Goal: Information Seeking & Learning: Learn about a topic

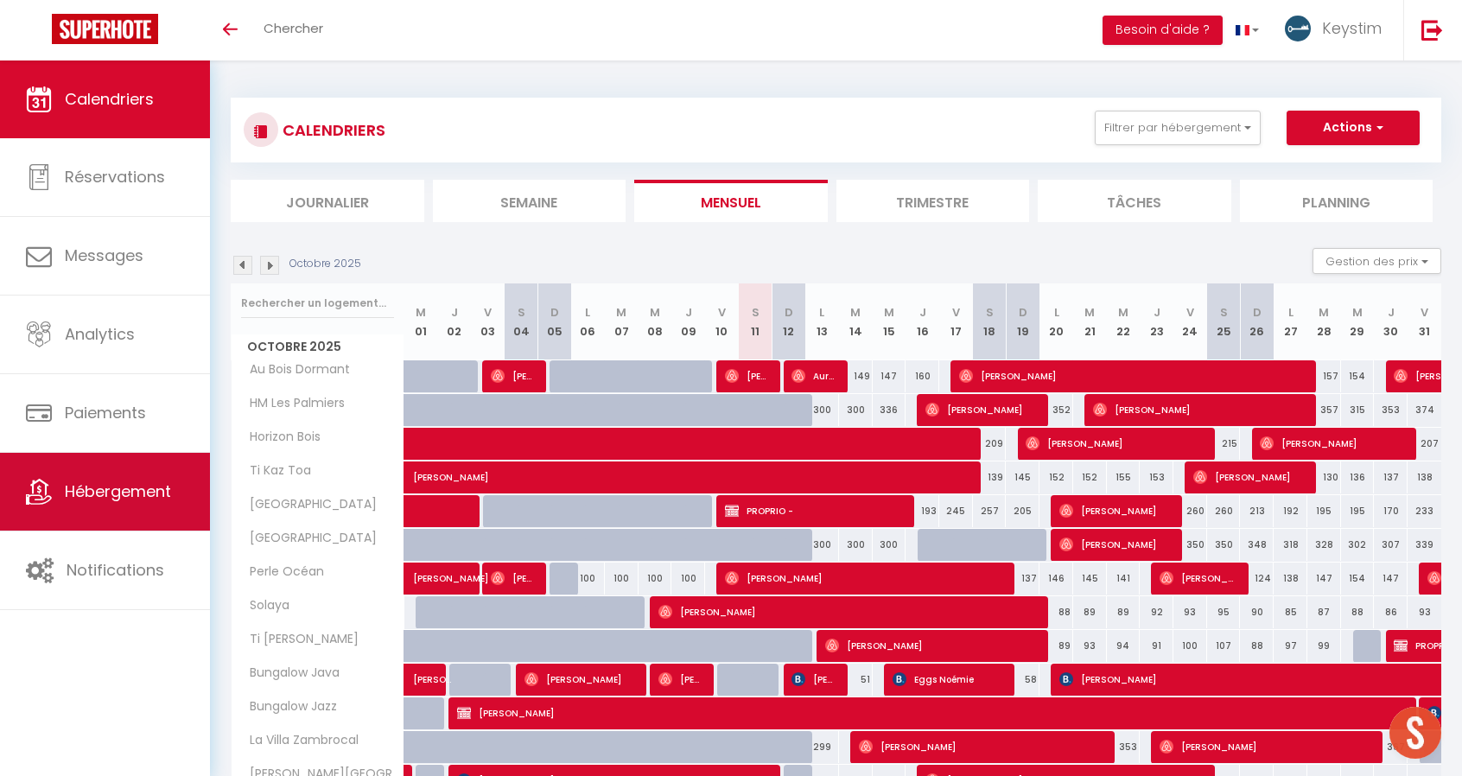
click at [138, 485] on span "Hébergement" at bounding box center [118, 491] width 106 height 22
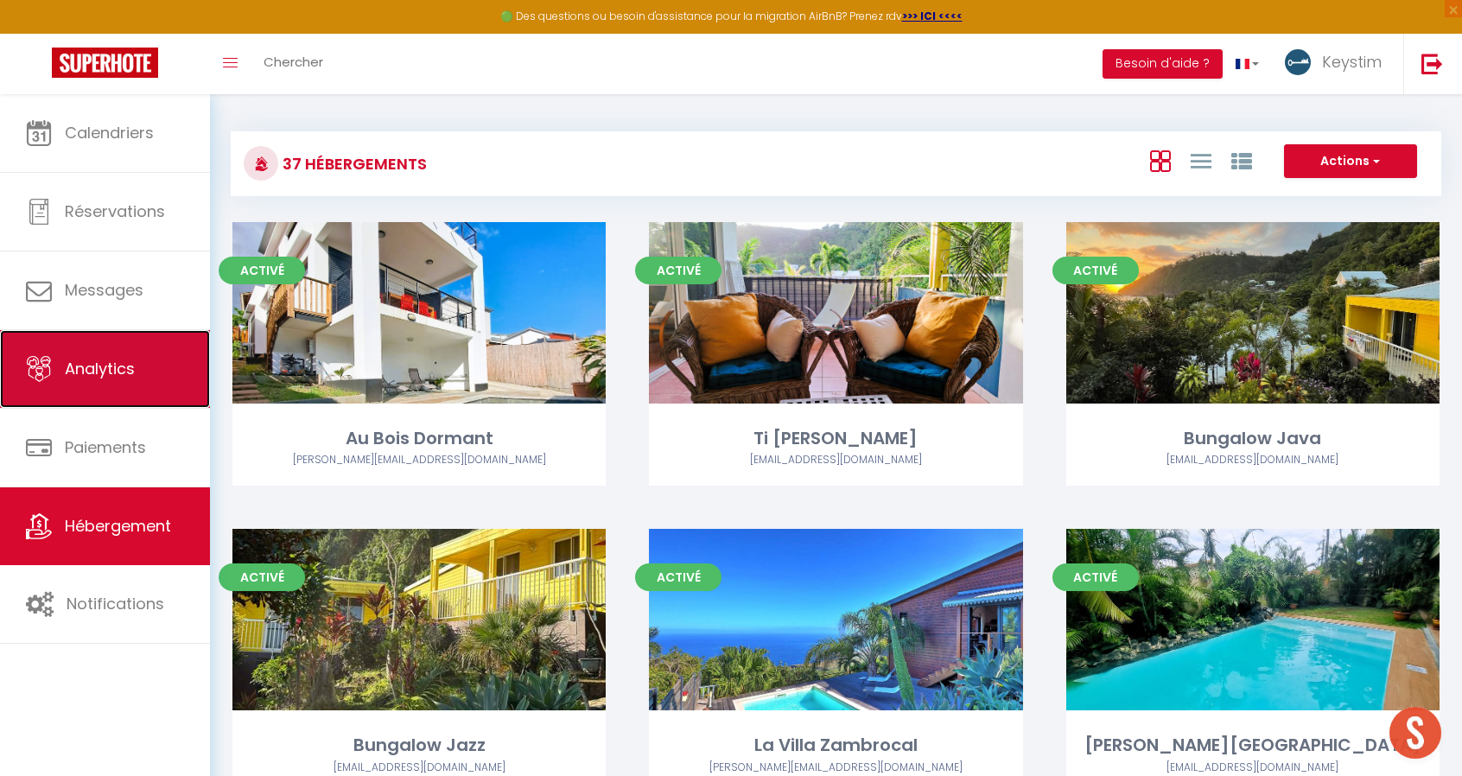
click at [133, 361] on span "Analytics" at bounding box center [100, 369] width 70 height 22
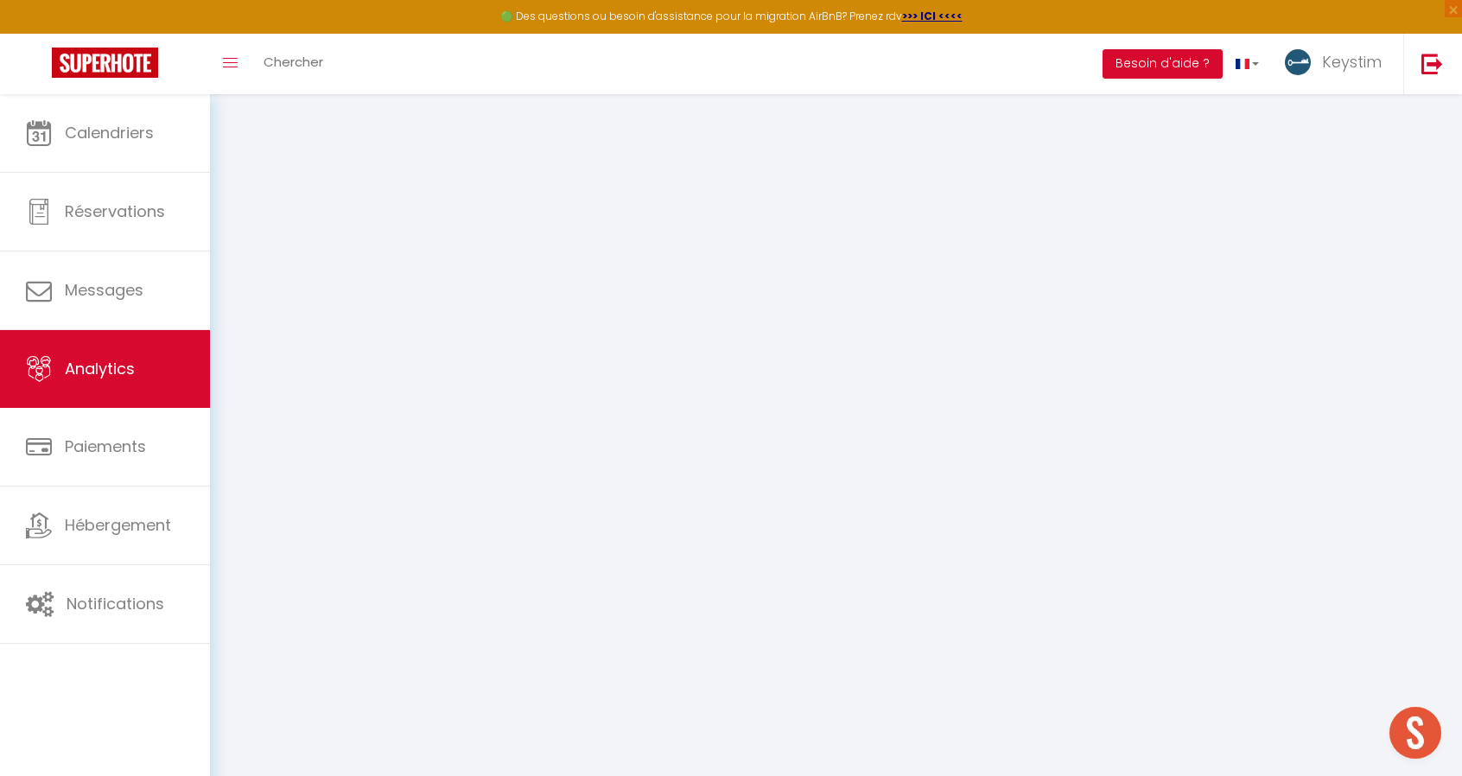
select select "2025"
select select "10"
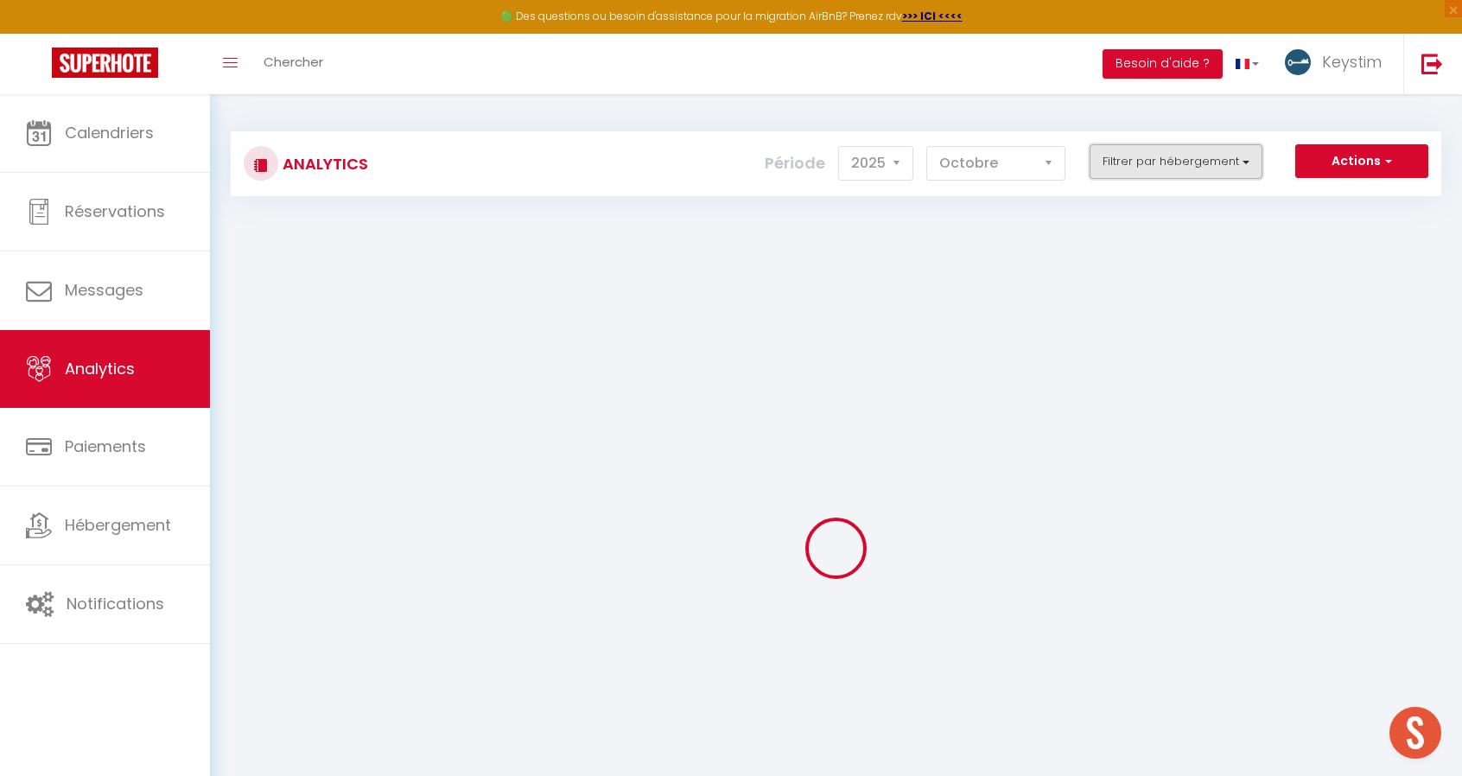
click at [1231, 167] on button "Filtrer par hébergement" at bounding box center [1175, 161] width 173 height 35
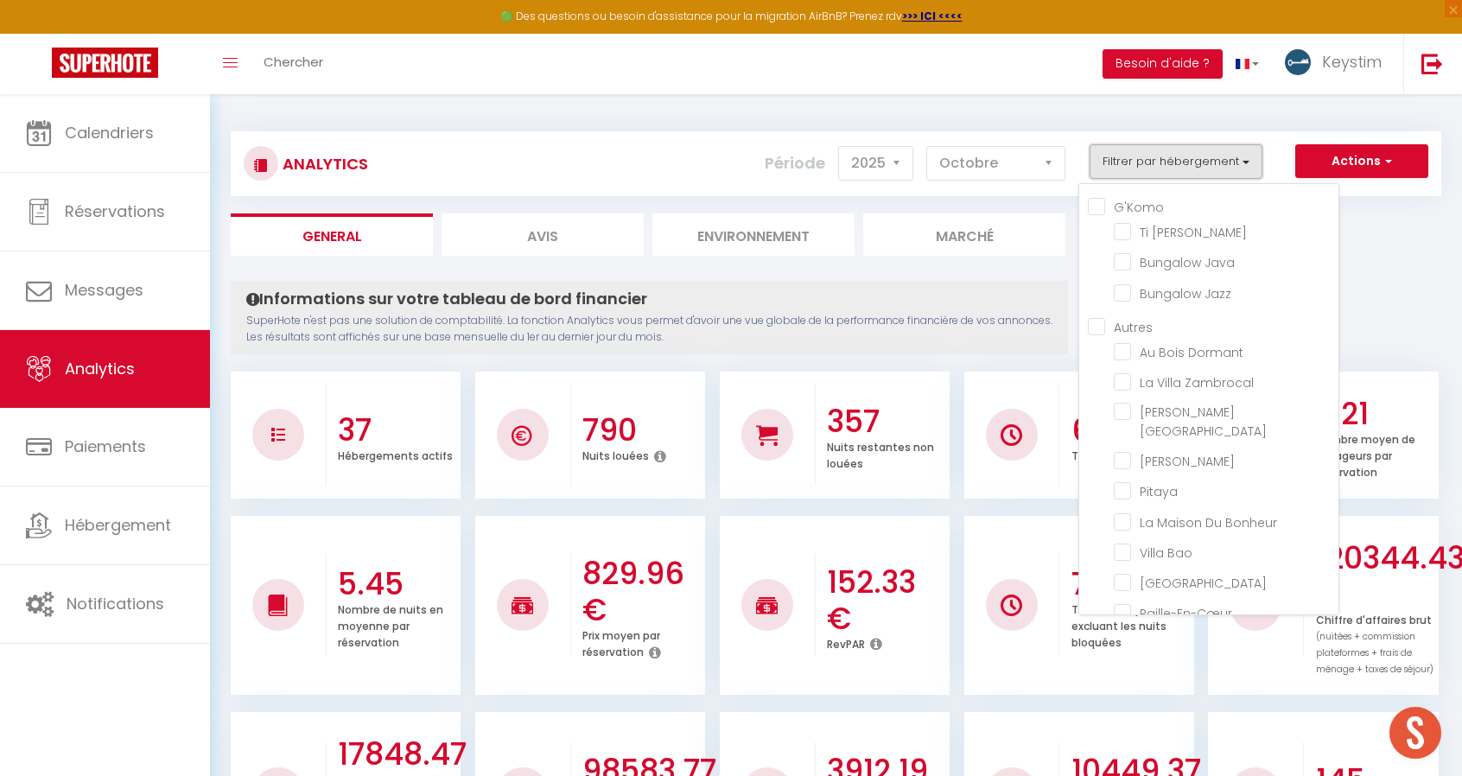
checkbox input "false"
checkbox Marley "false"
checkbox Java "false"
checkbox Jazz "false"
checkbox input "false"
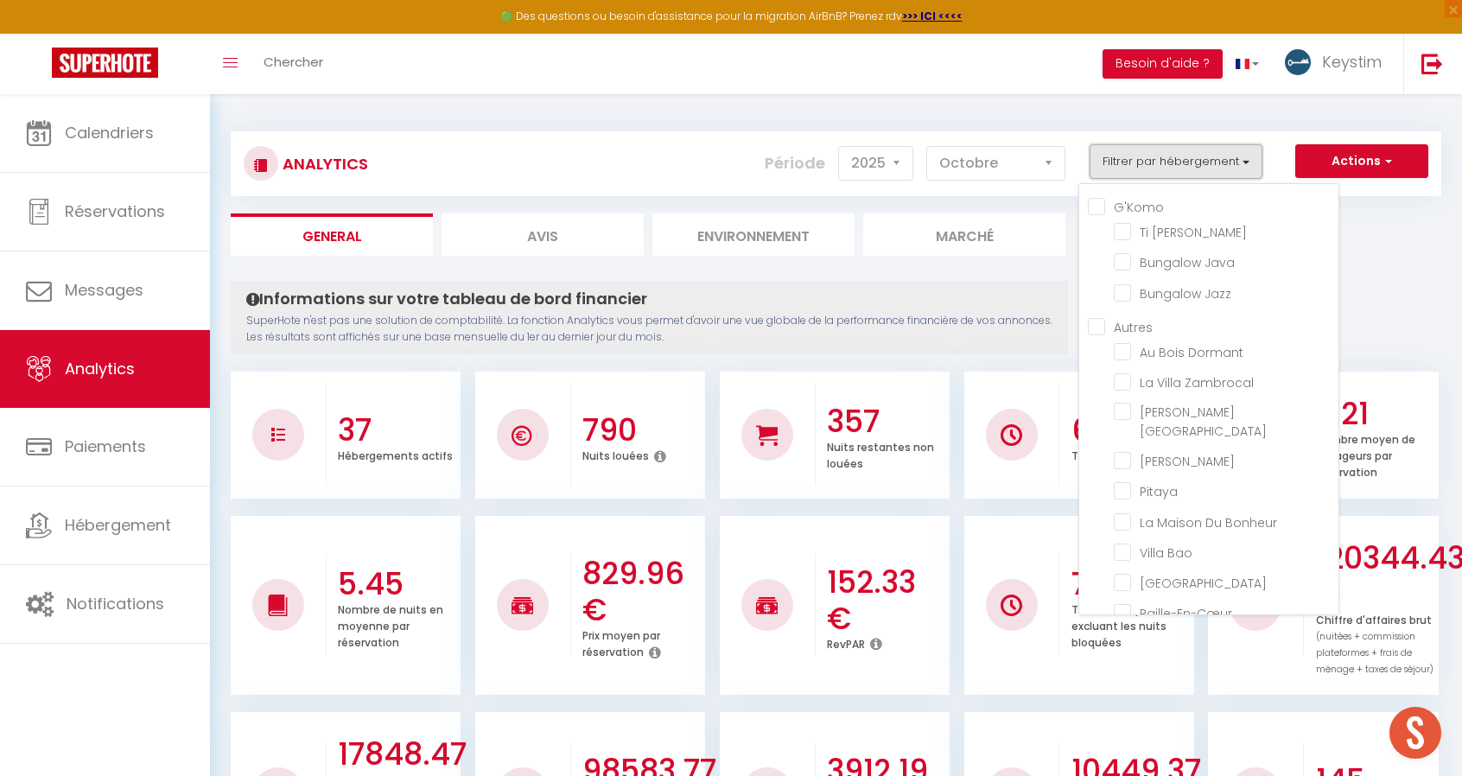
checkbox Dormant "false"
checkbox Zambrocal "false"
checkbox Lisboa "false"
checkbox Kazen "false"
checkbox input "false"
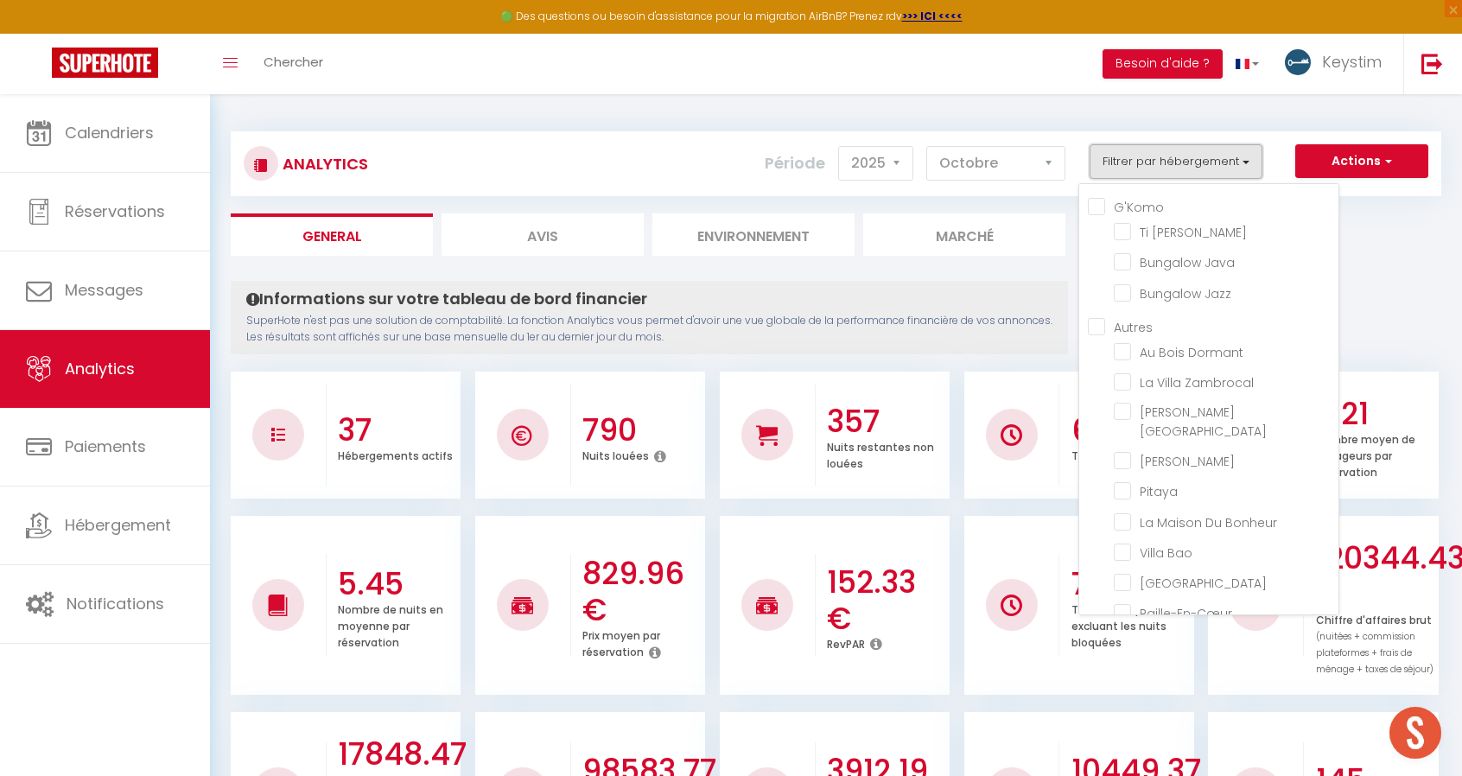
checkbox Bonheur "false"
checkbox Bao "false"
checkbox Haven "false"
checkbox input "false"
checkbox Coton "false"
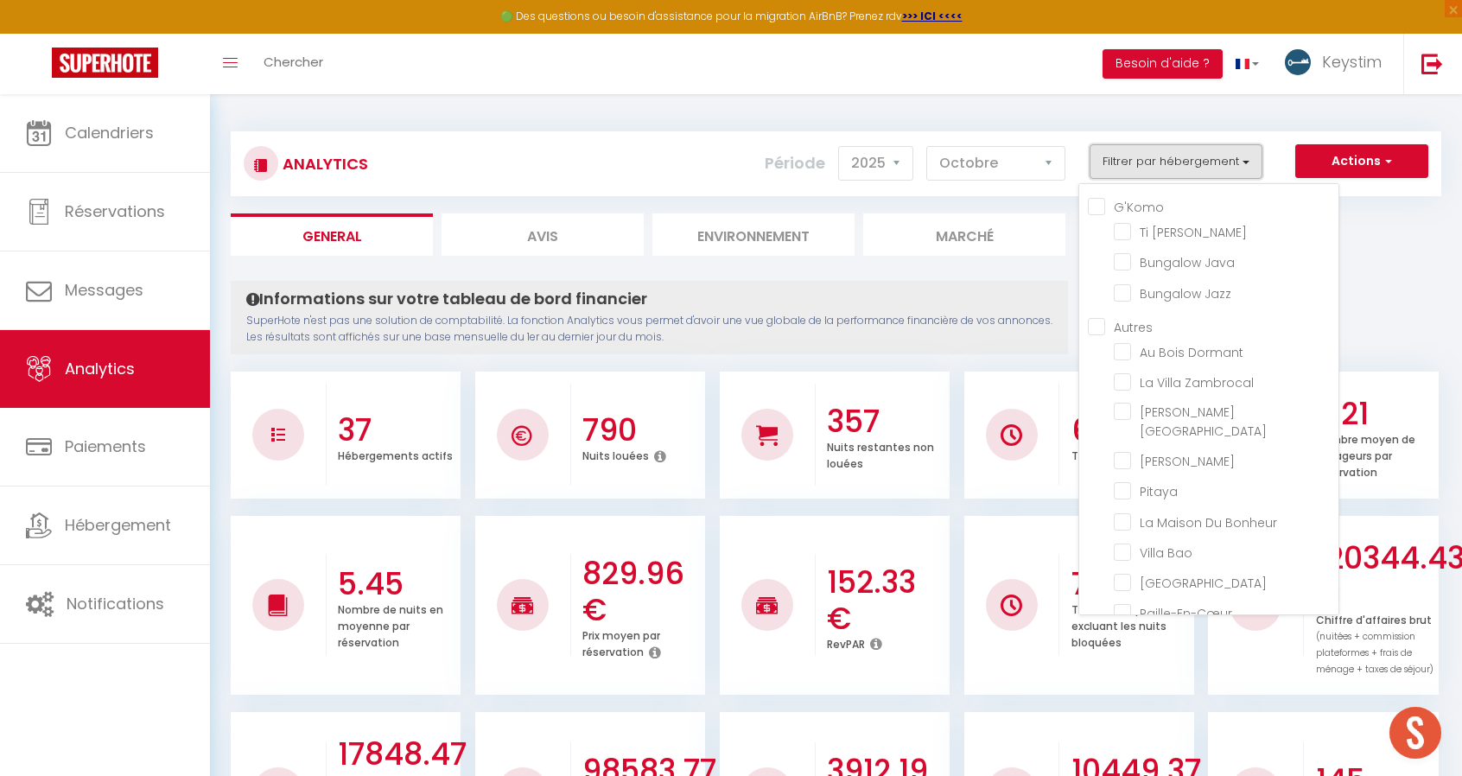
checkbox Lodge "false"
checkbox Médérines "false"
checkbox Lataniers "false"
checkbox Matadie "false"
checkbox input "false"
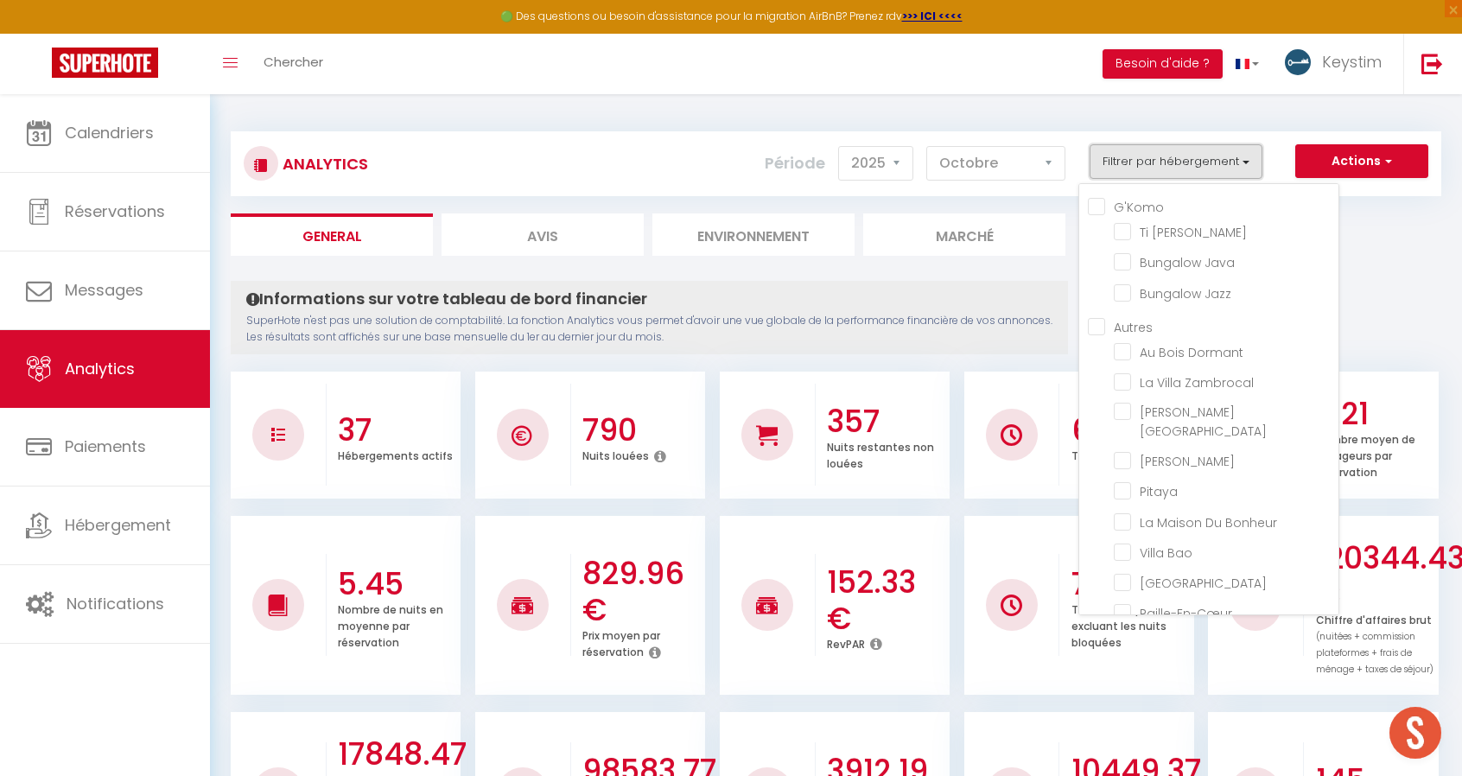
checkbox Salin "false"
checkbox Badamier "false"
checkbox Zépices "false"
checkbox input "false"
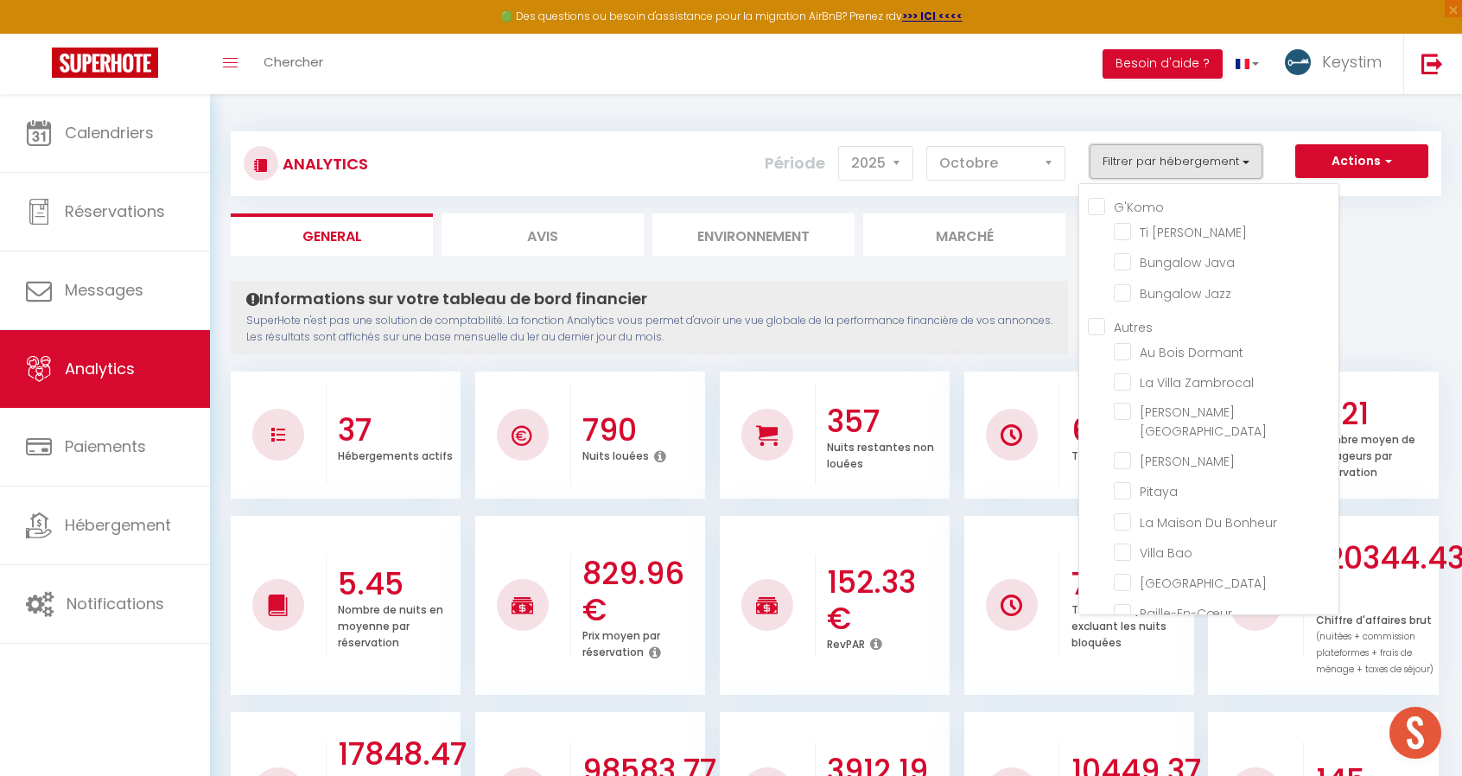
checkbox Zen "false"
checkbox Bleus "false"
checkbox Vivano "false"
checkbox input "false"
checkbox Alambic "false"
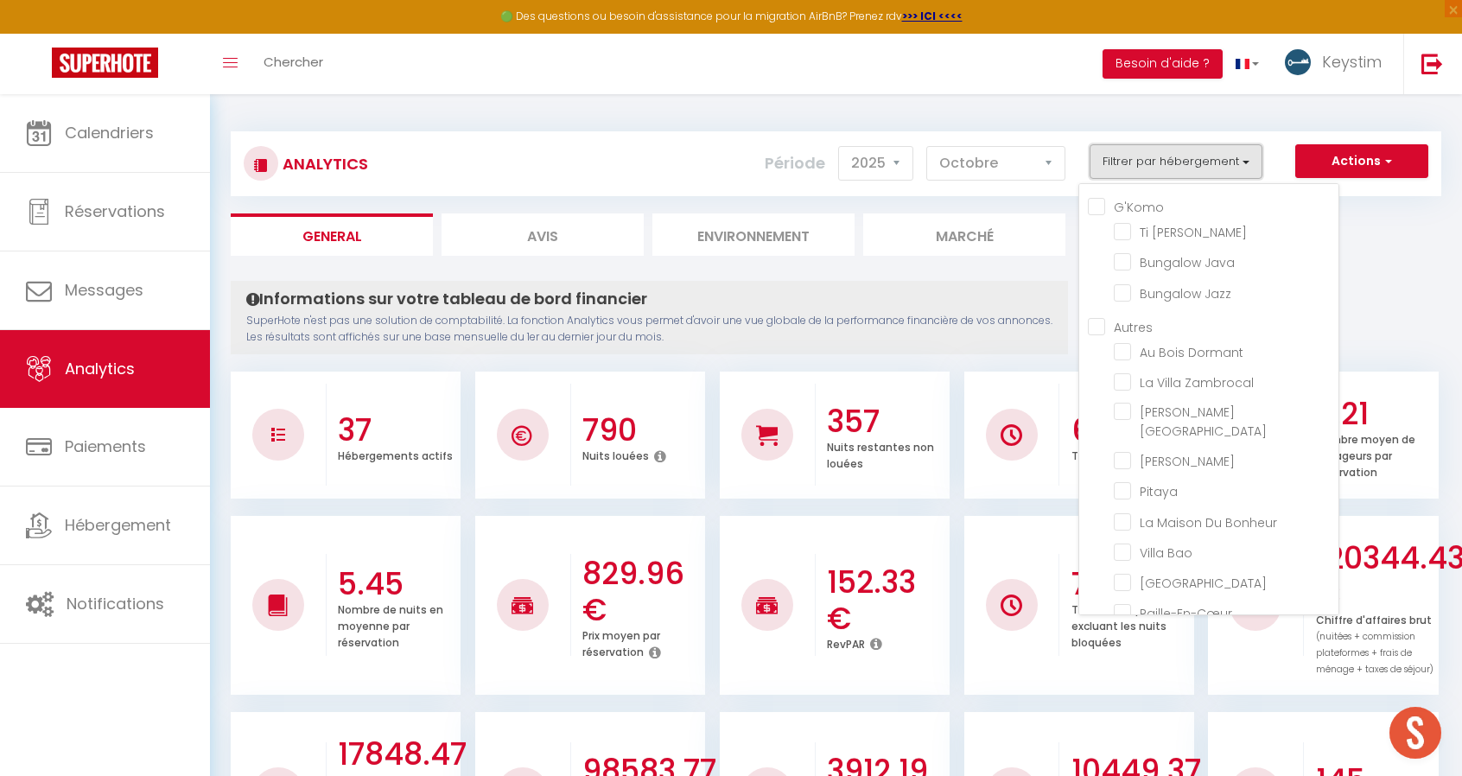
checkbox input "false"
checkbox Boulaba "false"
checkbox Océan "false"
checkbox Bois "false"
checkbox Toa "false"
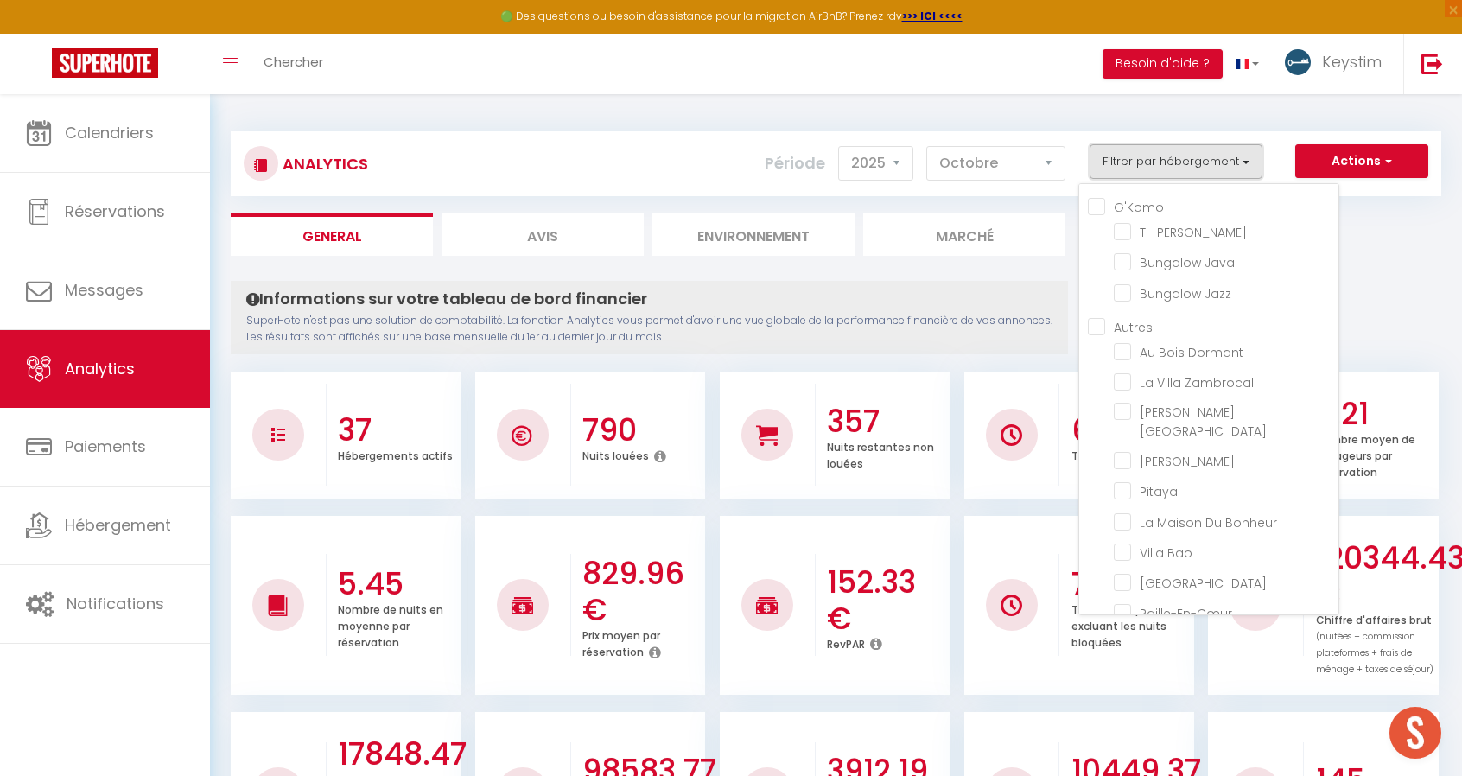
checkbox Sabah "false"
checkbox Kaïa "false"
checkbox input "false"
checkbox Palmiers "false"
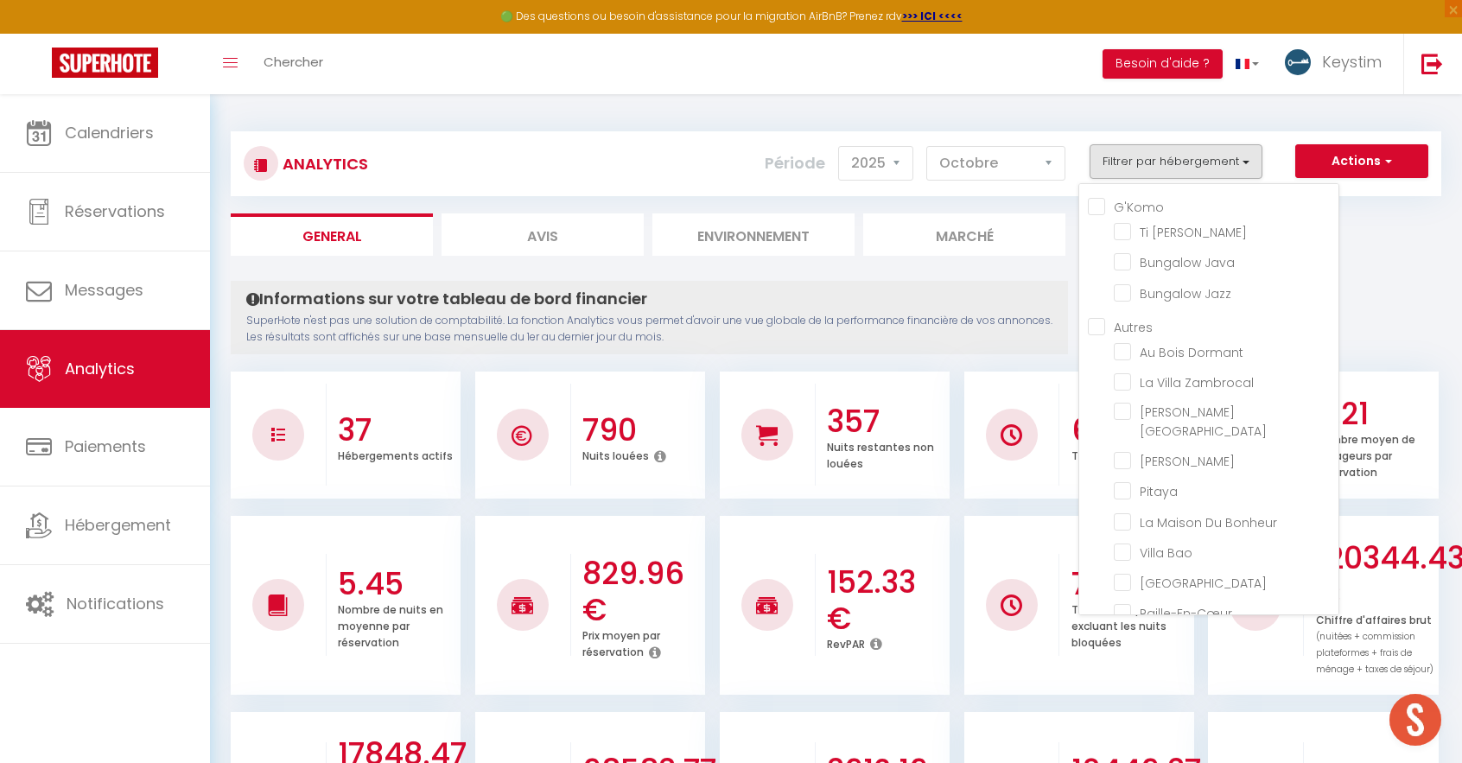
click at [1141, 204] on input "G'Komo" at bounding box center [1212, 205] width 250 height 17
checkbox input "true"
checkbox Marley "true"
checkbox Java "true"
checkbox Jazz "true"
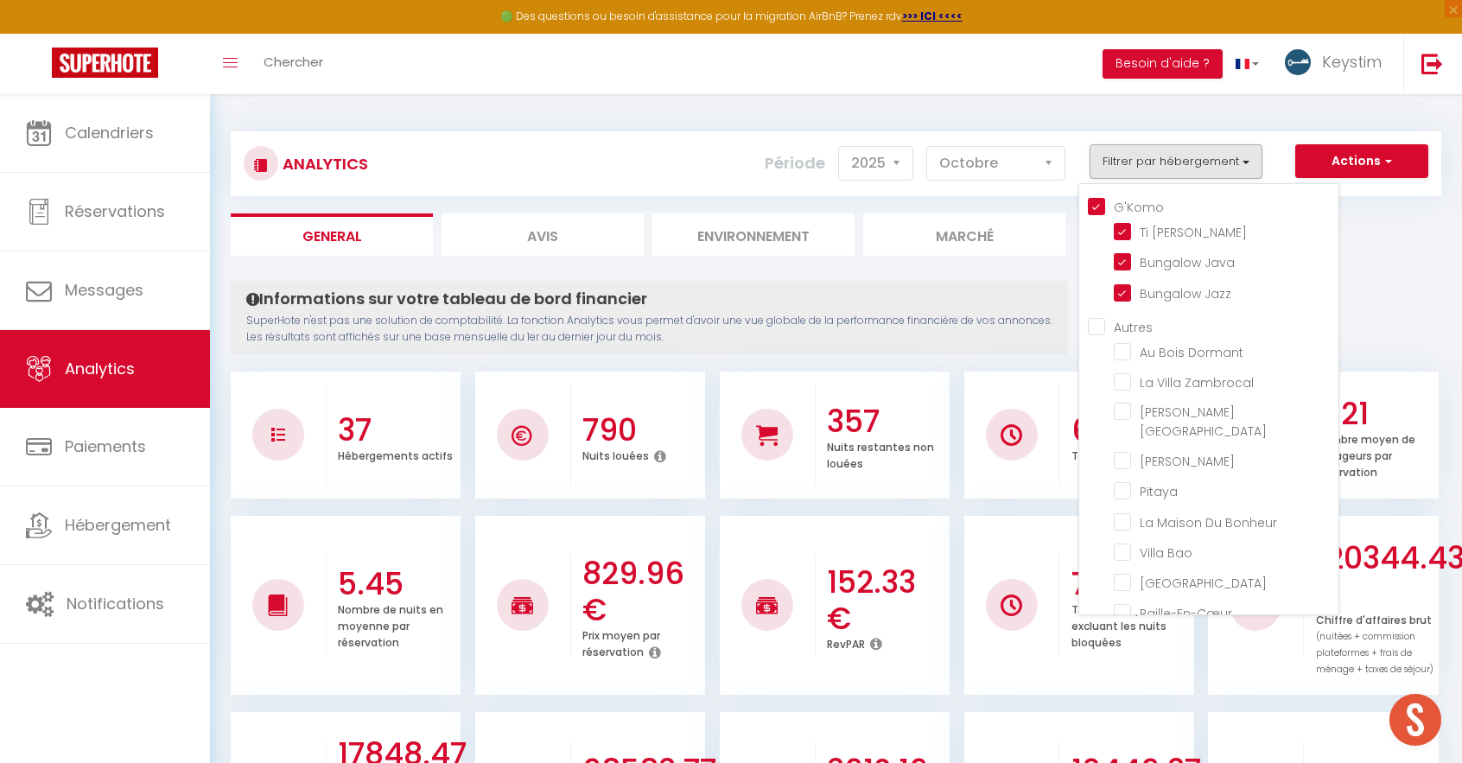
checkbox Dormant "false"
checkbox Zambrocal "false"
checkbox Lisboa "false"
checkbox Kazen "false"
checkbox input "false"
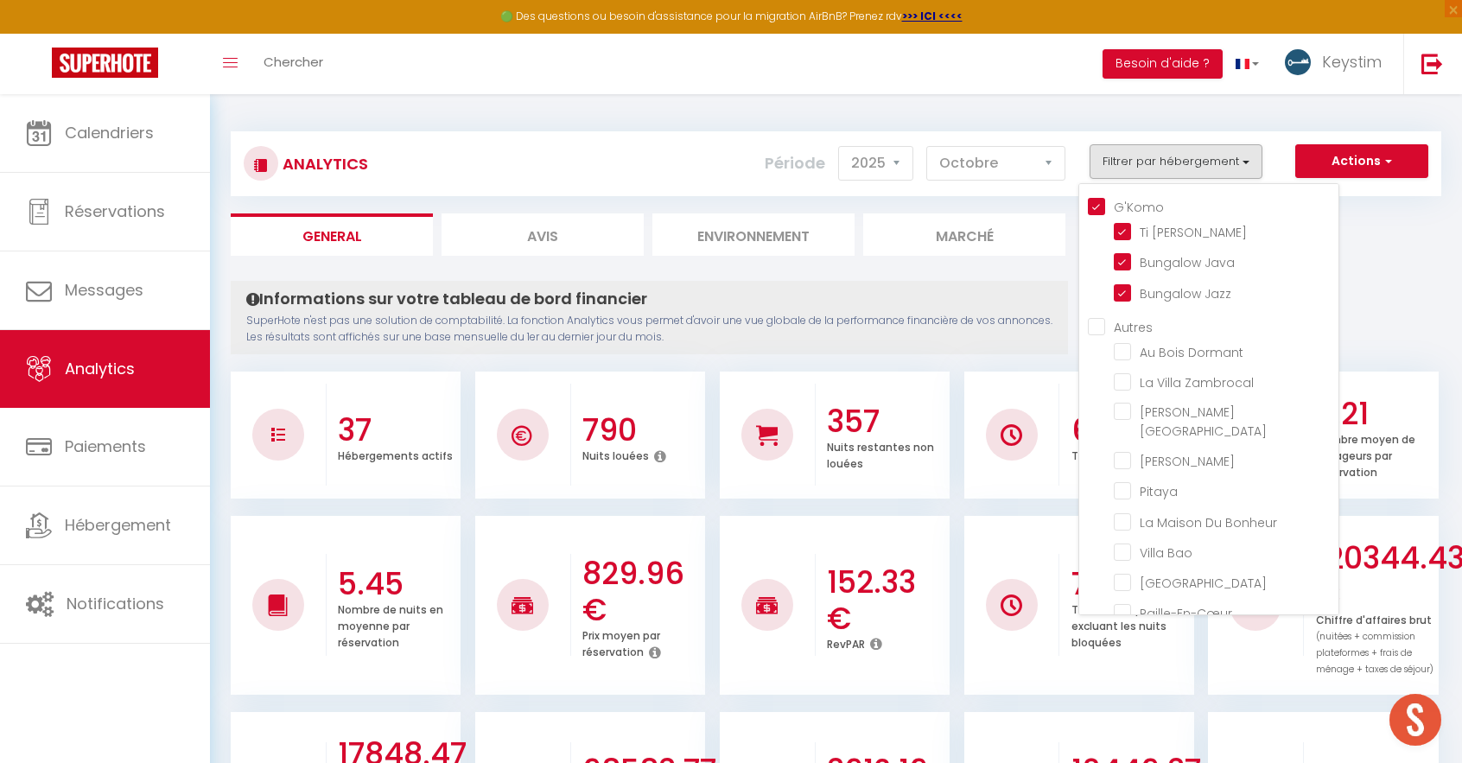
checkbox Bonheur "false"
checkbox Bao "false"
checkbox Haven "false"
checkbox input "false"
checkbox Coton "false"
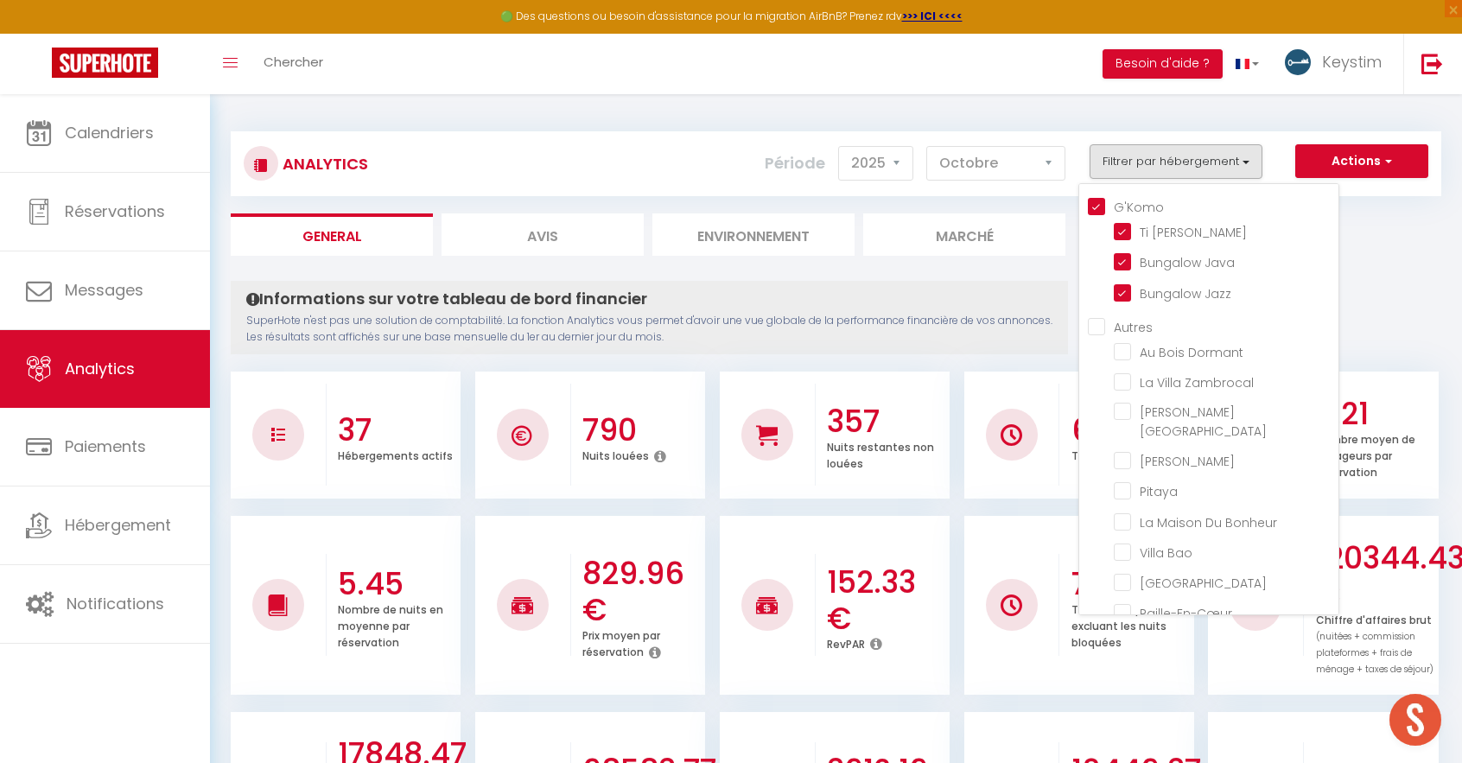
checkbox Lodge "false"
checkbox Médérines "false"
checkbox Lataniers "false"
checkbox Matadie "false"
checkbox input "false"
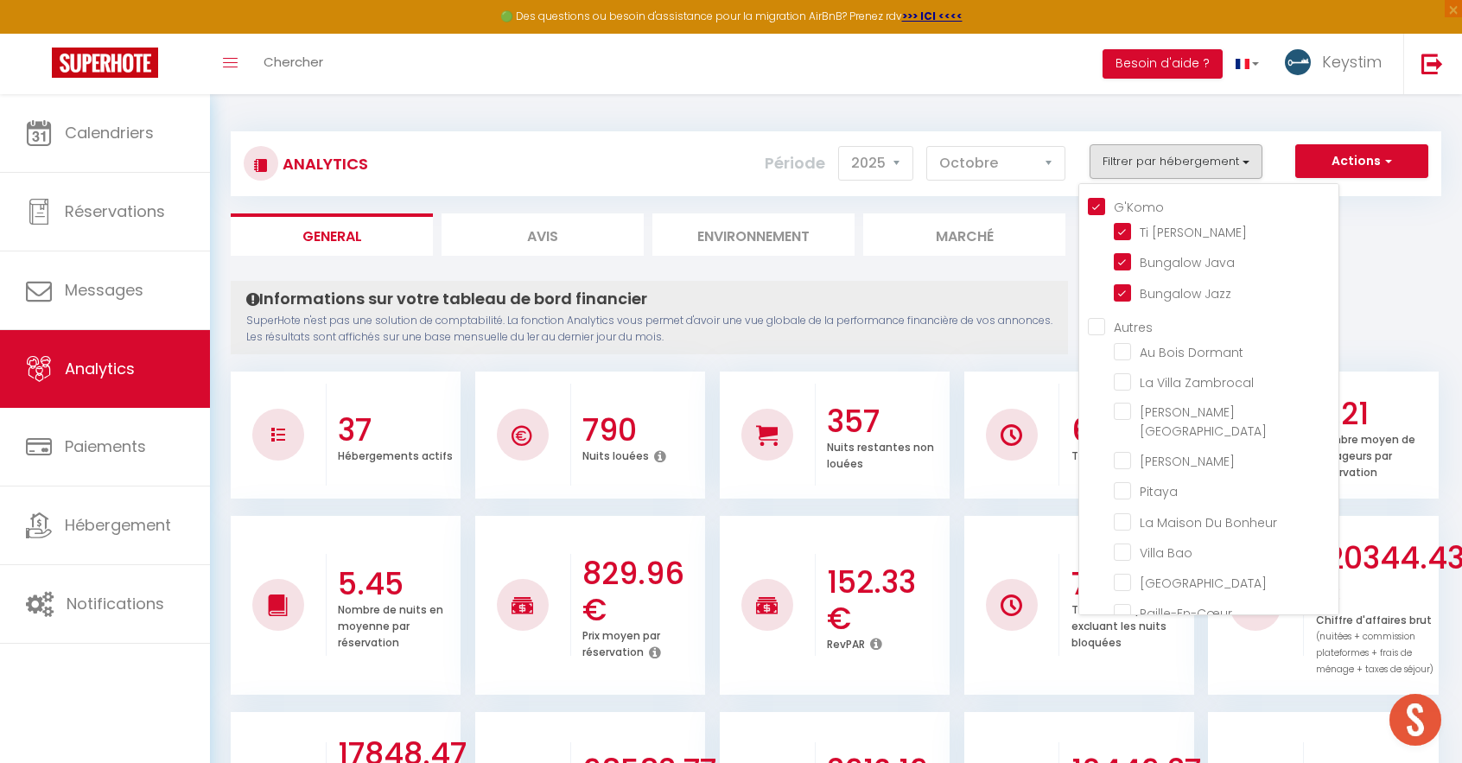
checkbox Salin "false"
checkbox Badamier "false"
checkbox Zépices "false"
checkbox input "false"
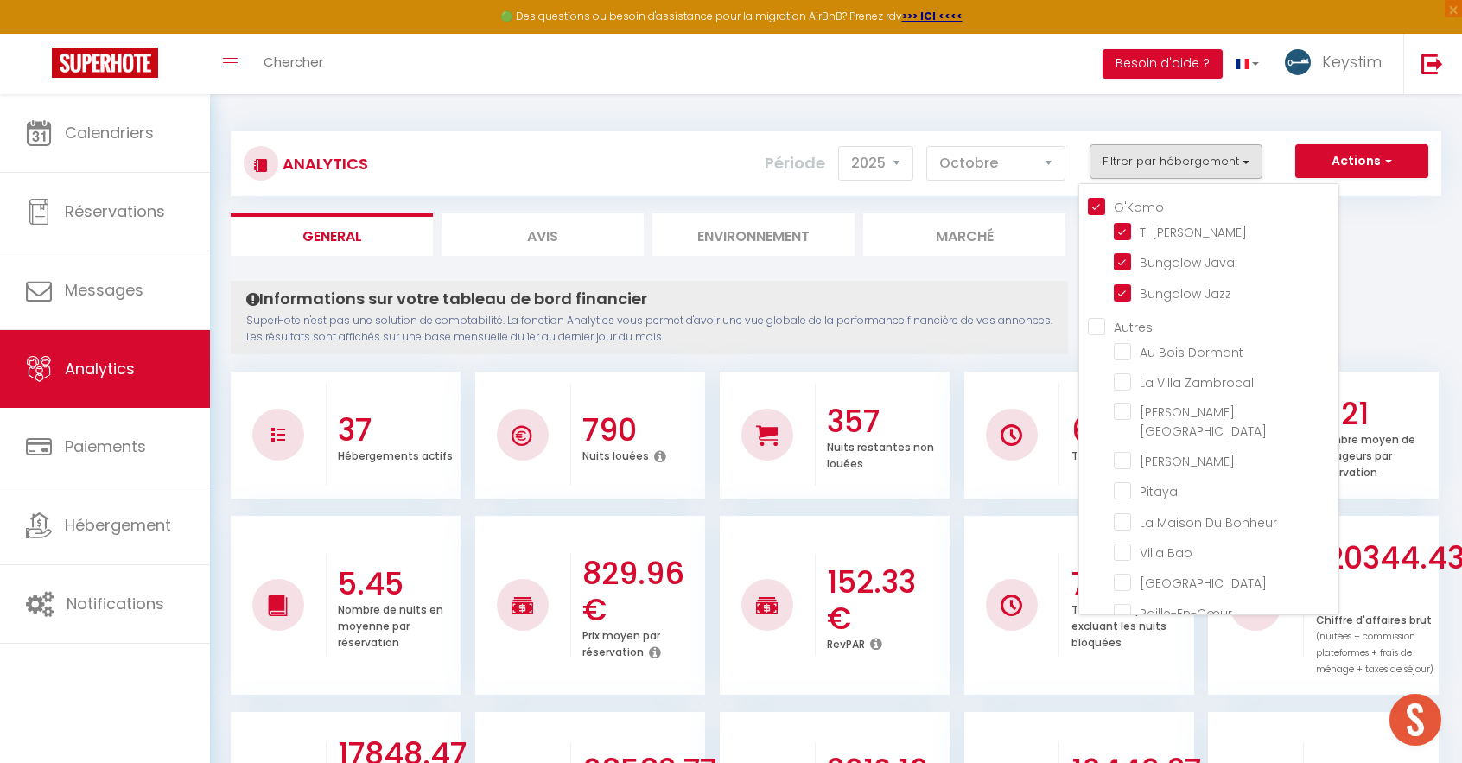
checkbox Zen "false"
checkbox Bleus "false"
checkbox Vivano "false"
checkbox input "false"
checkbox Alambic "false"
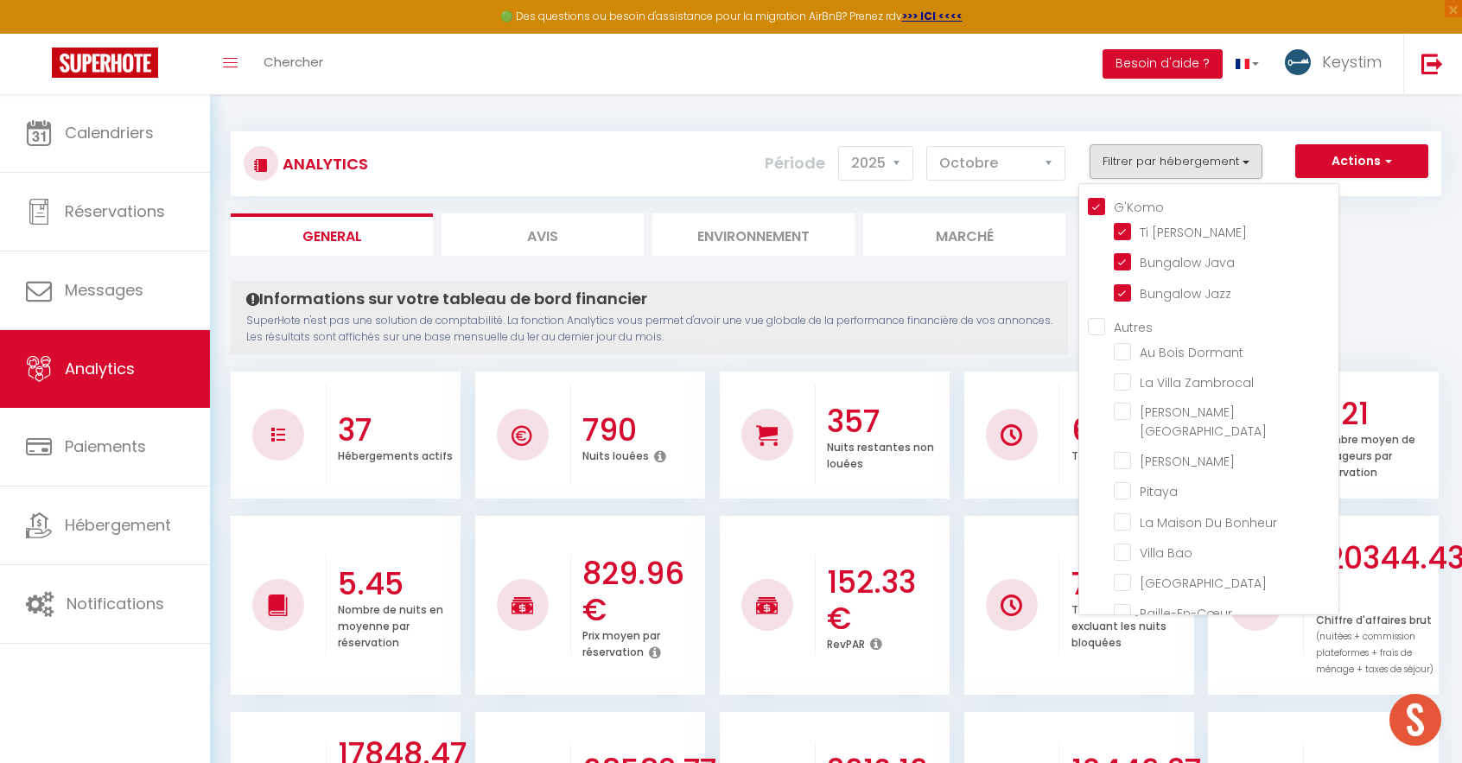
checkbox input "false"
checkbox Boulaba "false"
checkbox Océan "false"
checkbox Bois "false"
checkbox Toa "false"
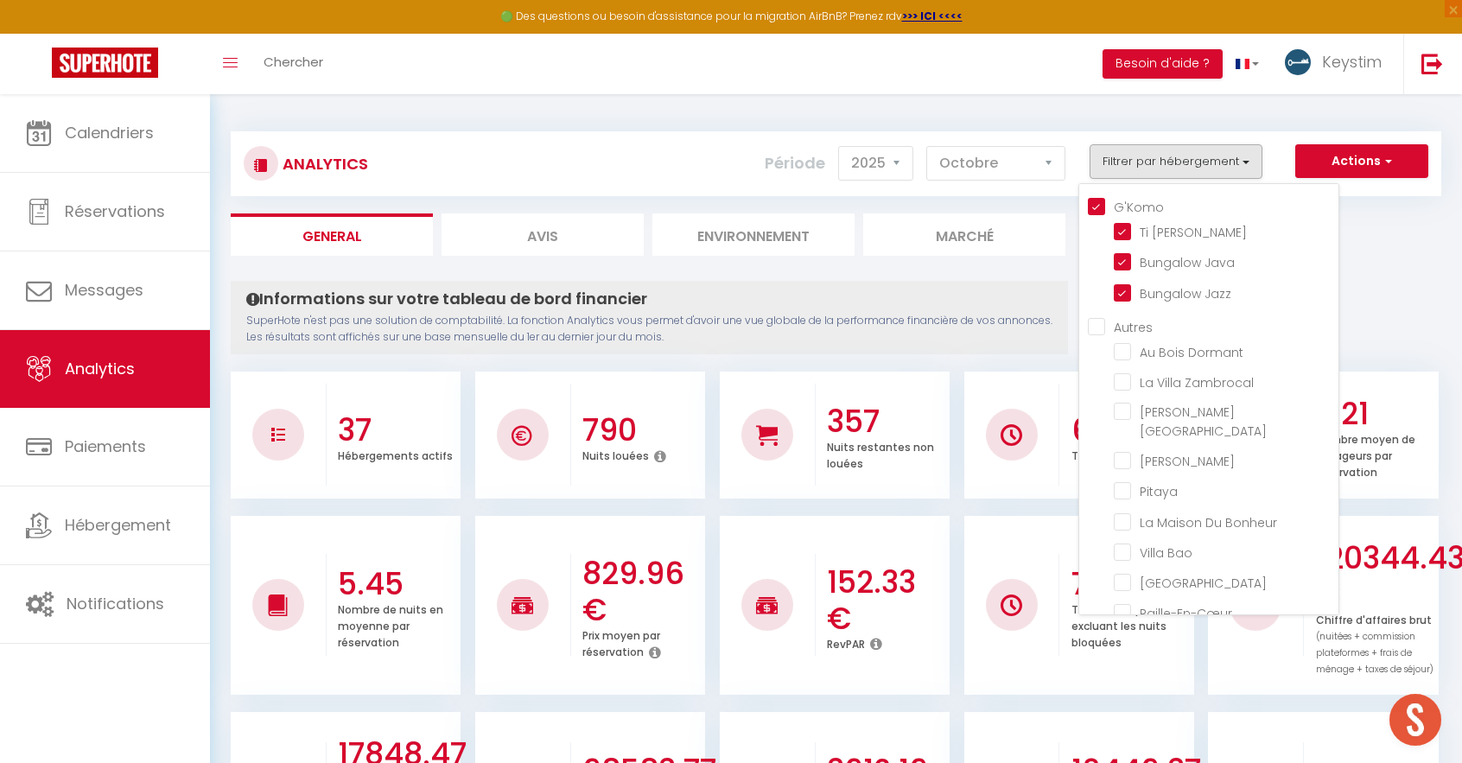
checkbox Sabah "false"
checkbox Kaïa "false"
checkbox input "false"
checkbox Palmiers "false"
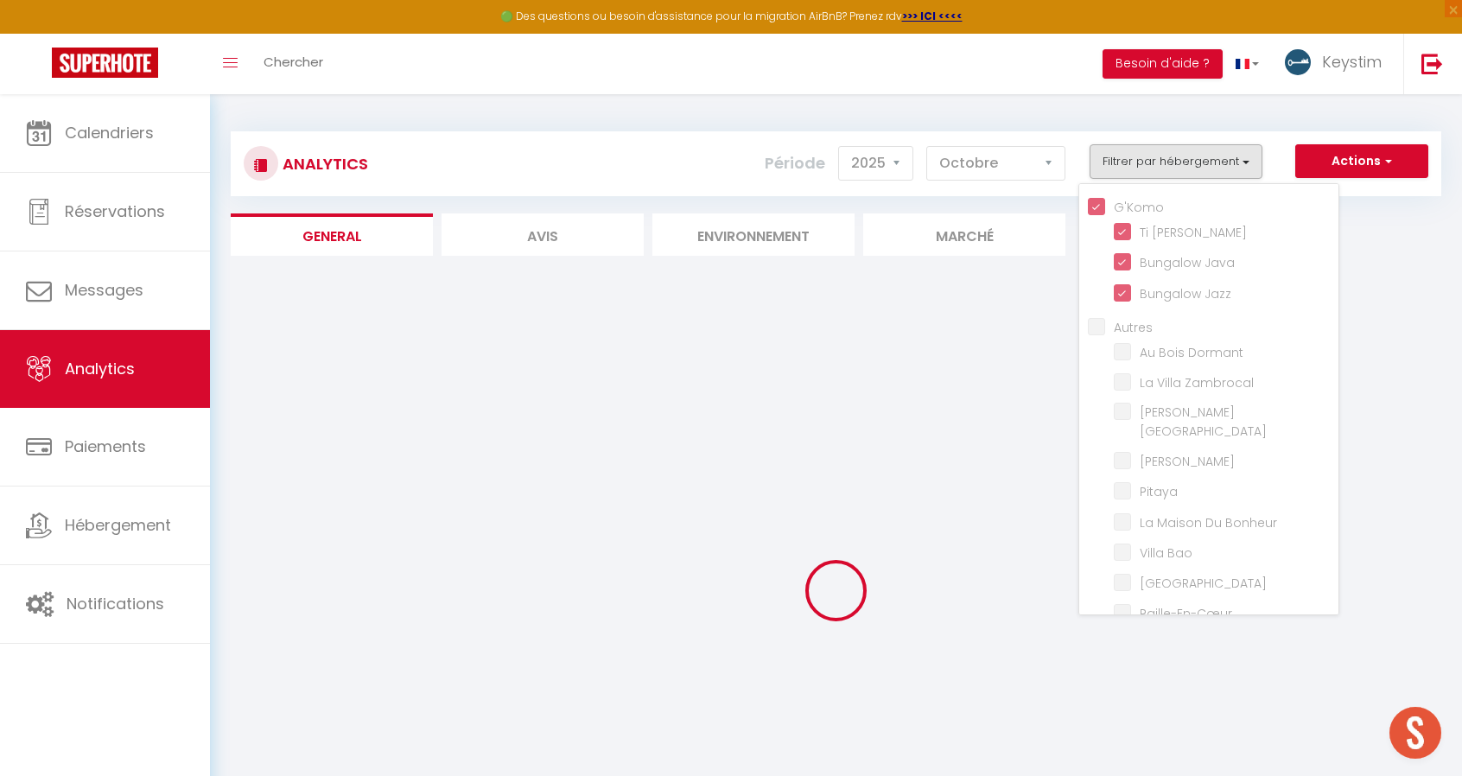
checkbox Dormant "false"
checkbox Zambrocal "false"
checkbox Lisboa "false"
checkbox Kazen "false"
checkbox input "false"
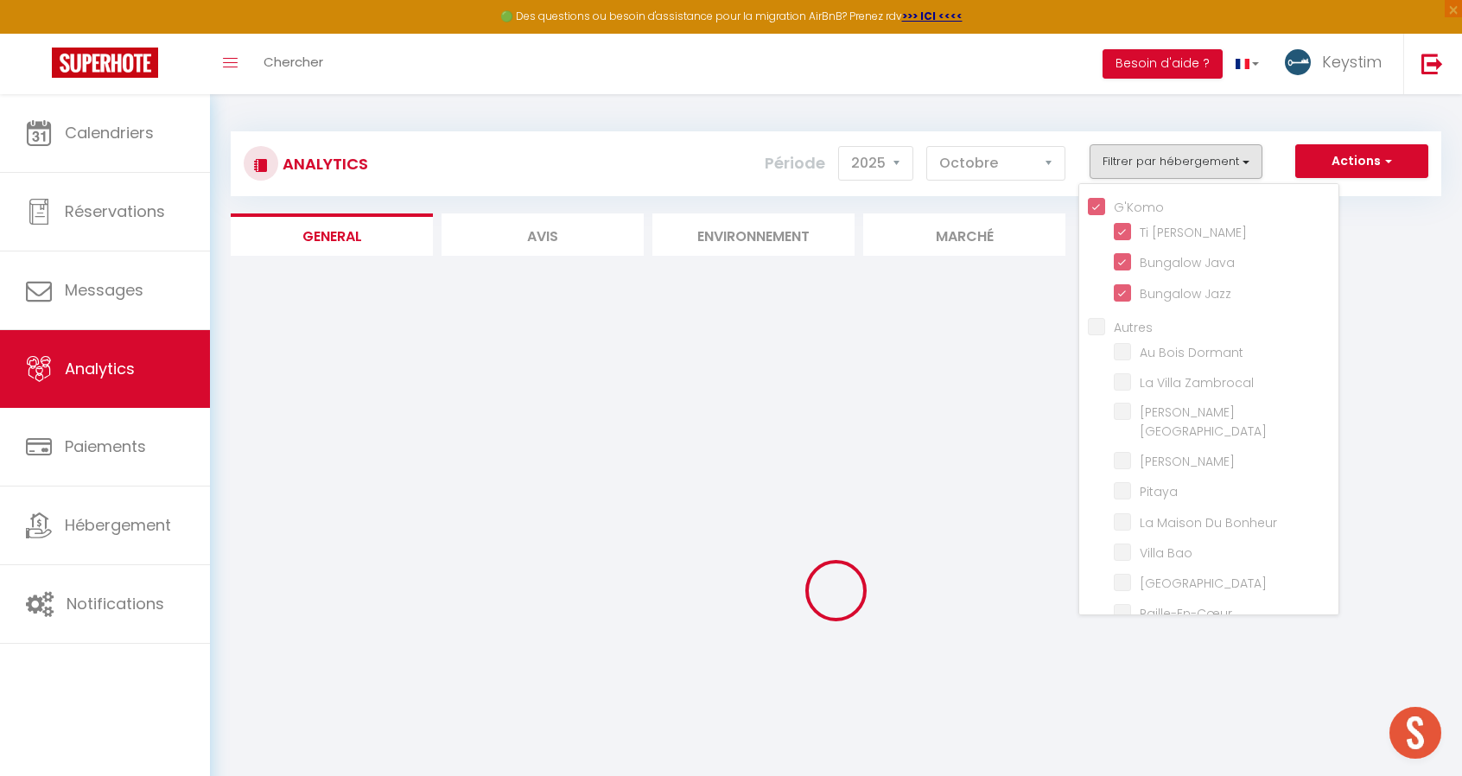
checkbox Bonheur "false"
checkbox Bao "false"
checkbox Haven "false"
checkbox input "false"
checkbox Coton "false"
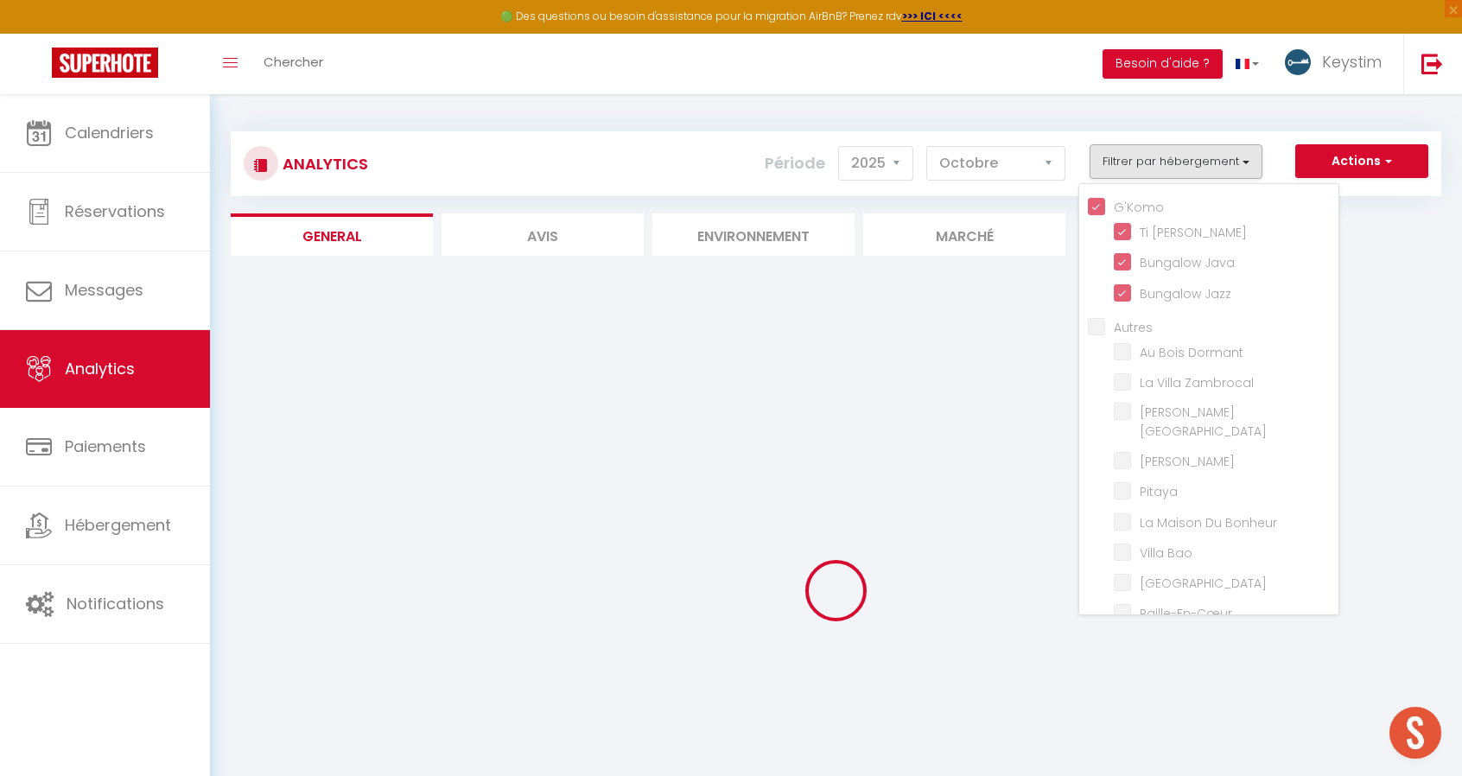
checkbox Lodge "false"
checkbox Médérines "false"
checkbox Lataniers "false"
checkbox Matadie "false"
checkbox input "false"
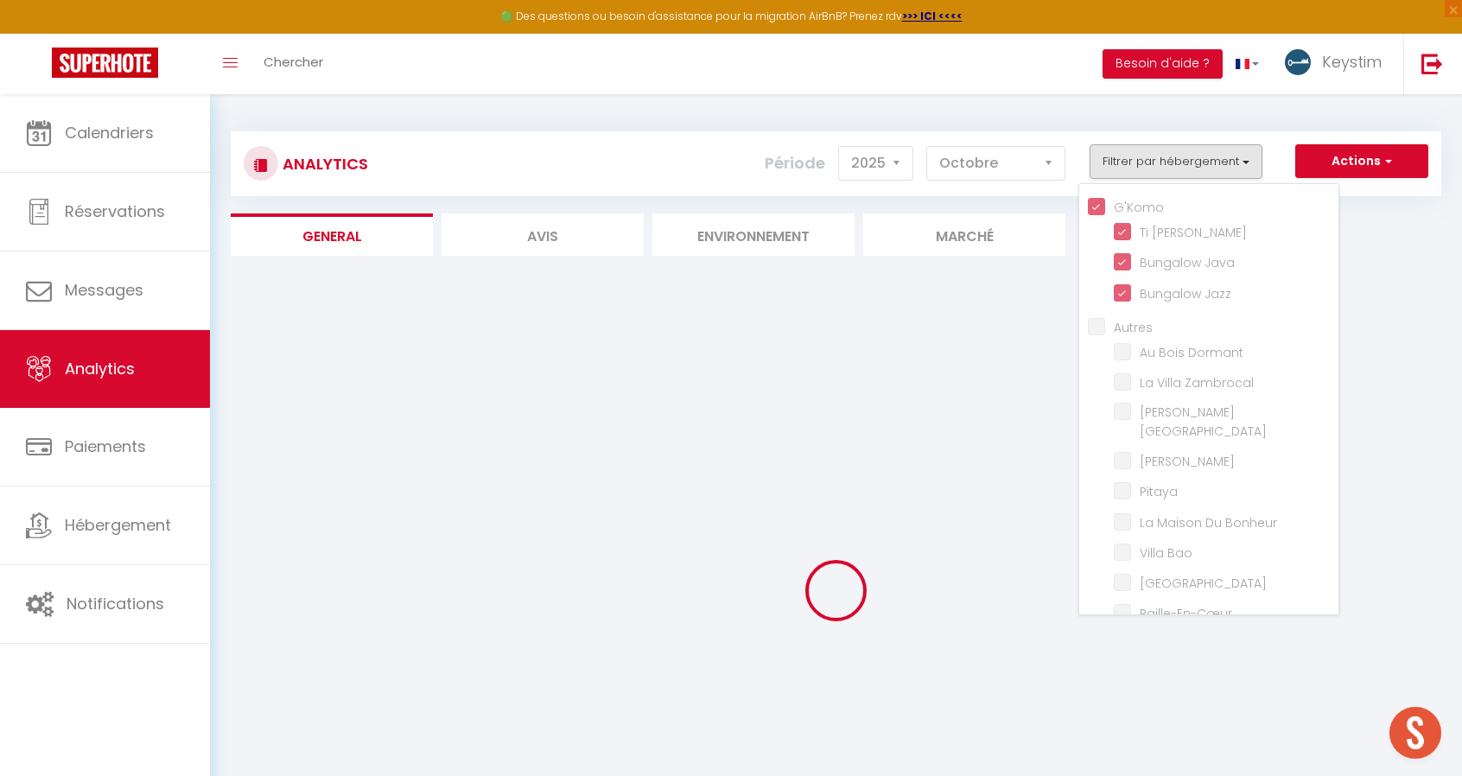
checkbox Salin "false"
checkbox Badamier "false"
checkbox Zépices "false"
checkbox input "false"
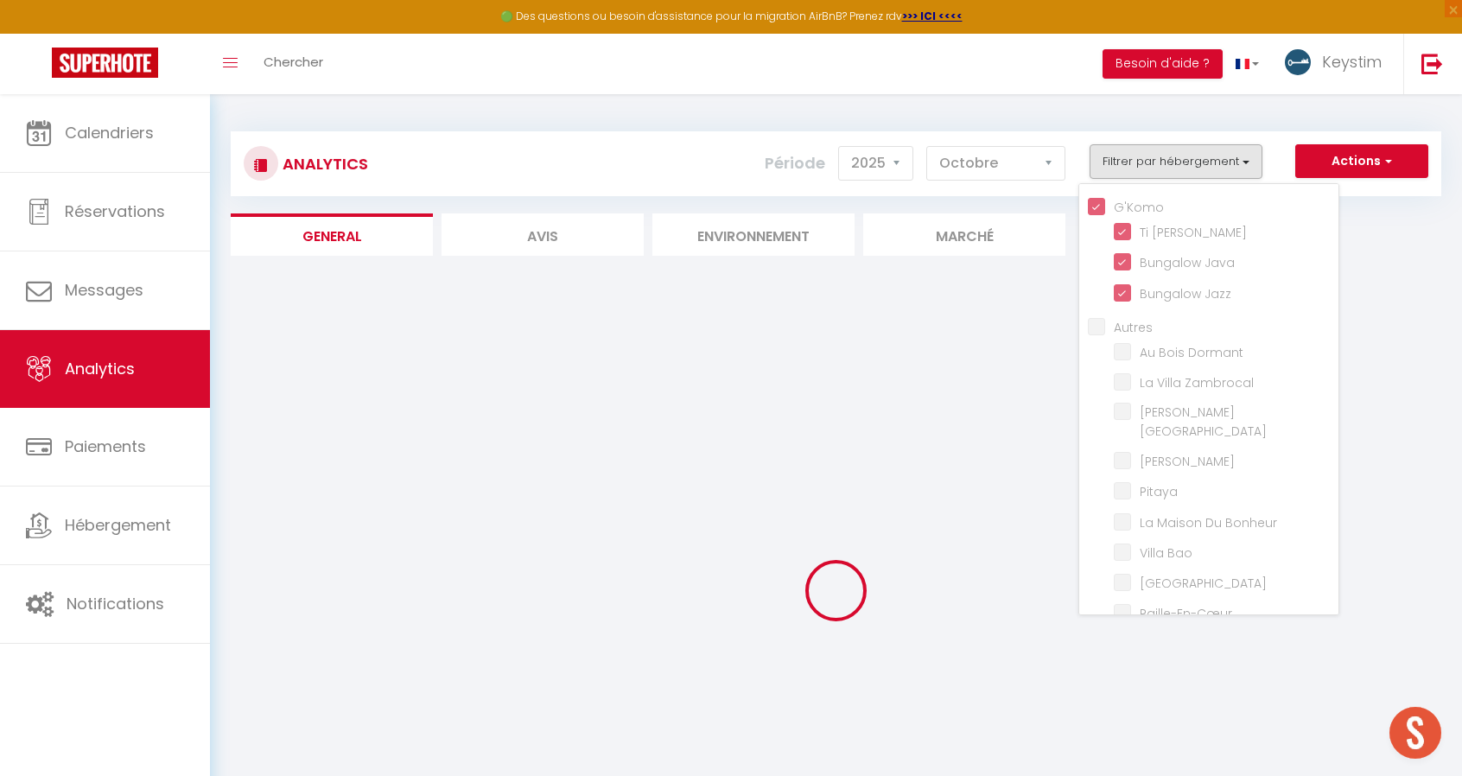
checkbox Zen "false"
checkbox Bleus "false"
checkbox Vivano "false"
checkbox input "false"
checkbox Alambic "false"
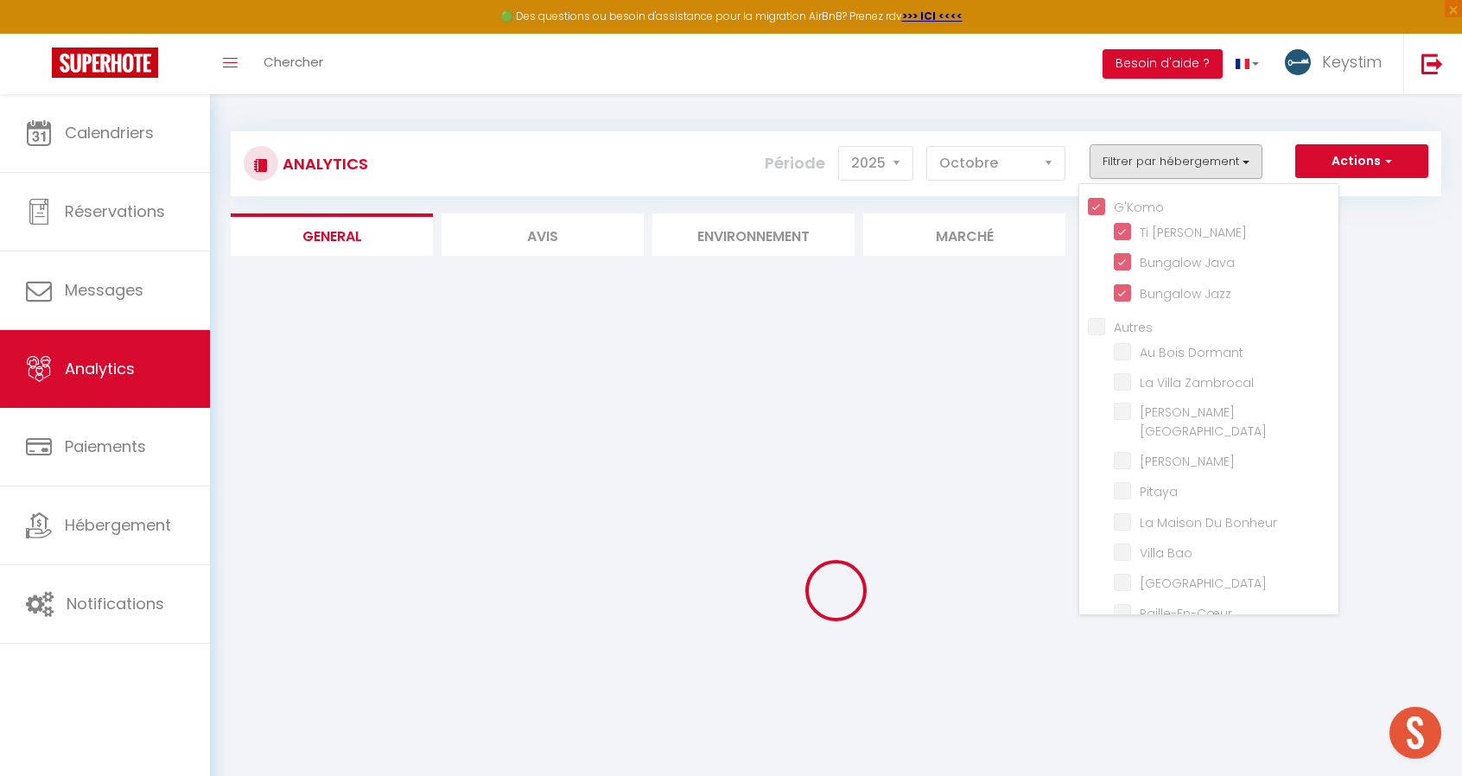
checkbox input "false"
checkbox Boulaba "false"
checkbox Océan "false"
checkbox Bois "false"
checkbox Toa "false"
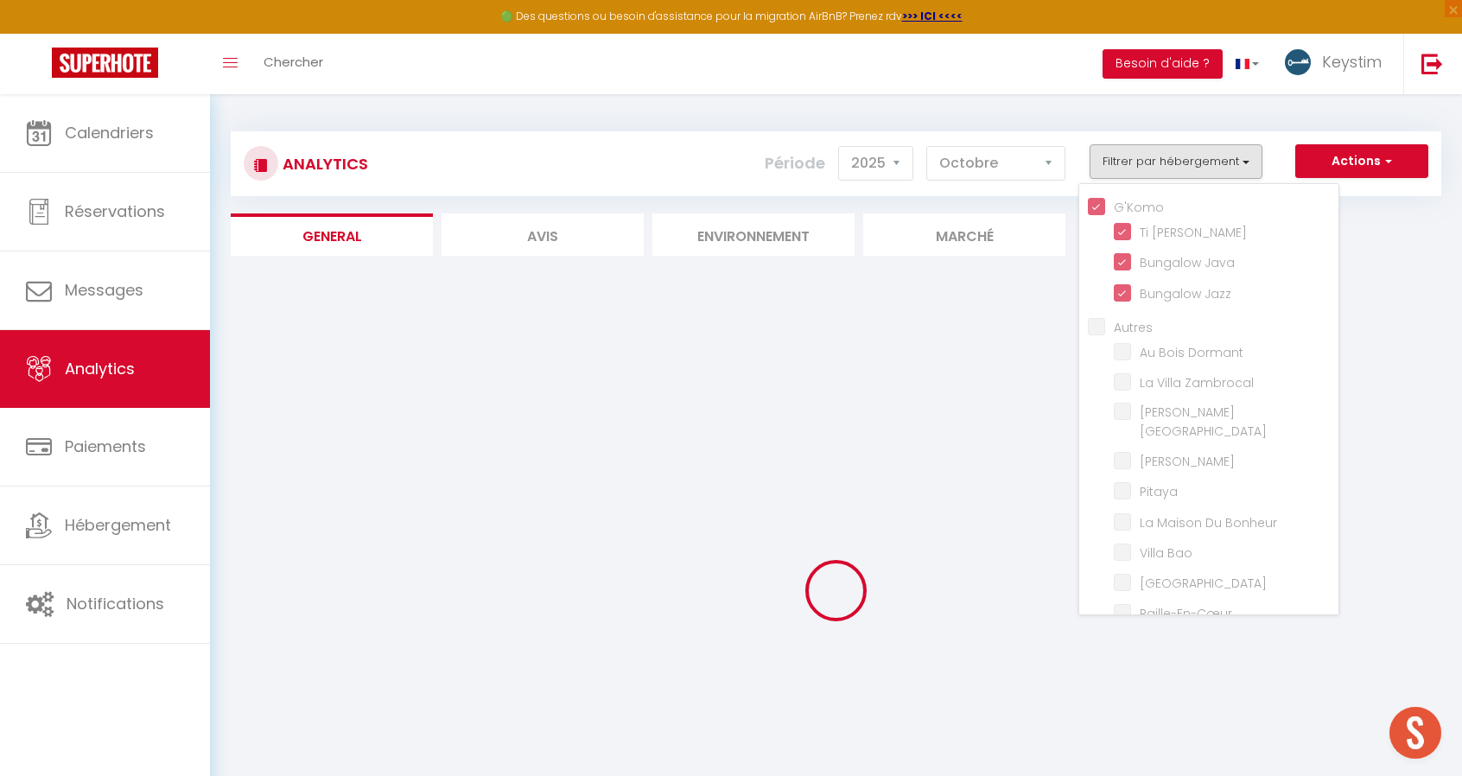
checkbox Sabah "false"
checkbox Kaïa "false"
checkbox input "false"
checkbox Palmiers "false"
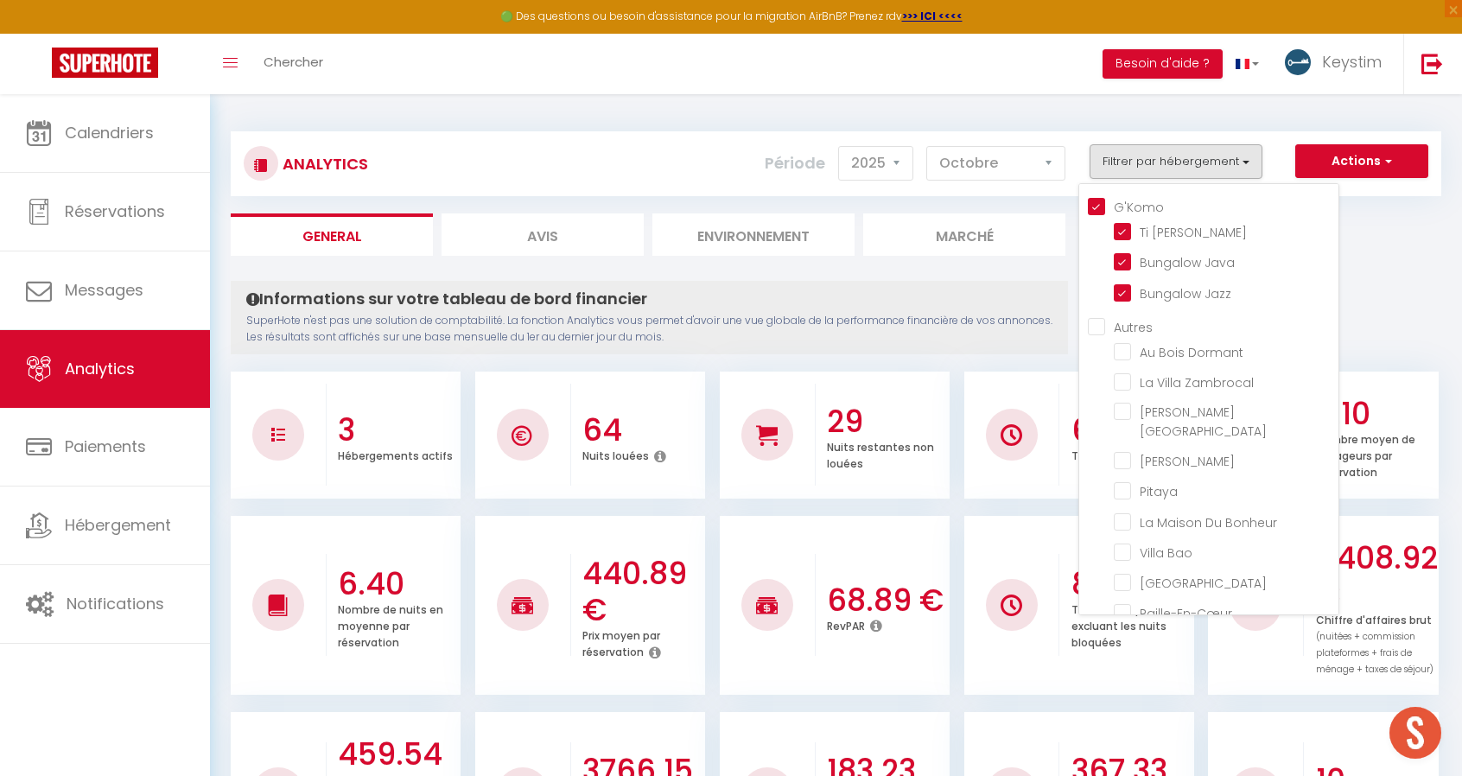
click at [1115, 207] on input "G'Komo" at bounding box center [1212, 205] width 250 height 17
checkbox input "false"
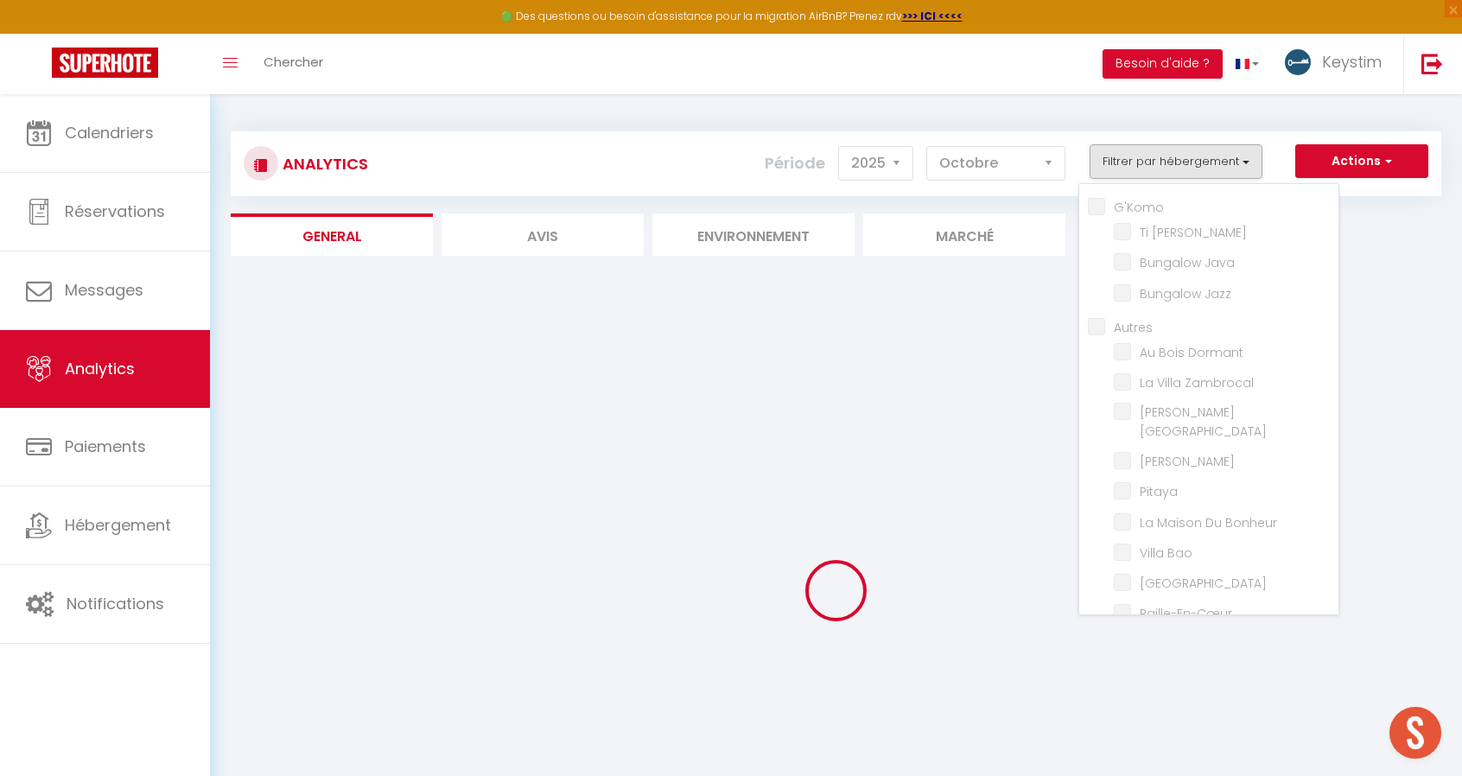
checkbox Marley "false"
checkbox Java "false"
checkbox Jazz "false"
checkbox Dormant "false"
checkbox Zambrocal "false"
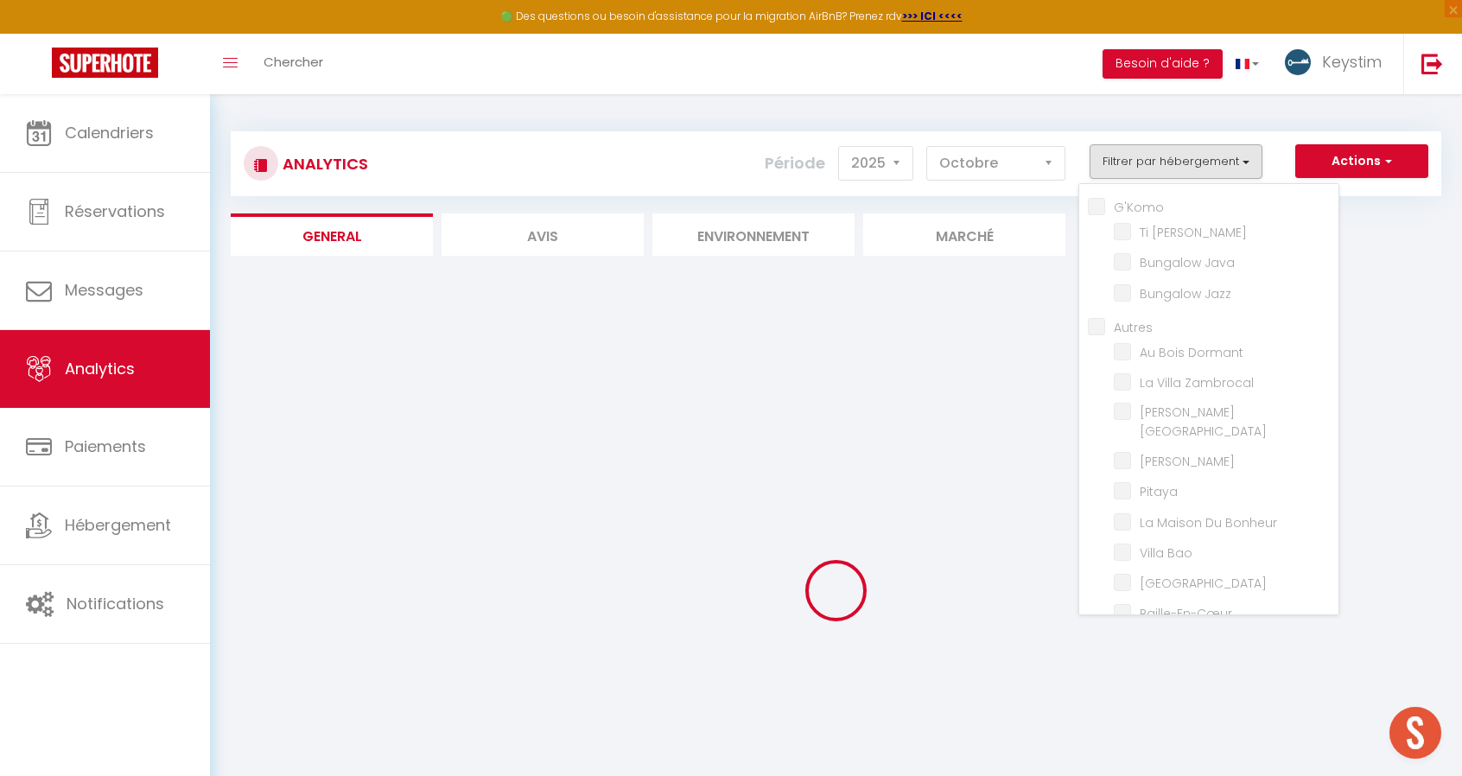
checkbox Lisboa "false"
checkbox Kazen "false"
checkbox input "false"
checkbox Bonheur "false"
checkbox Bao "false"
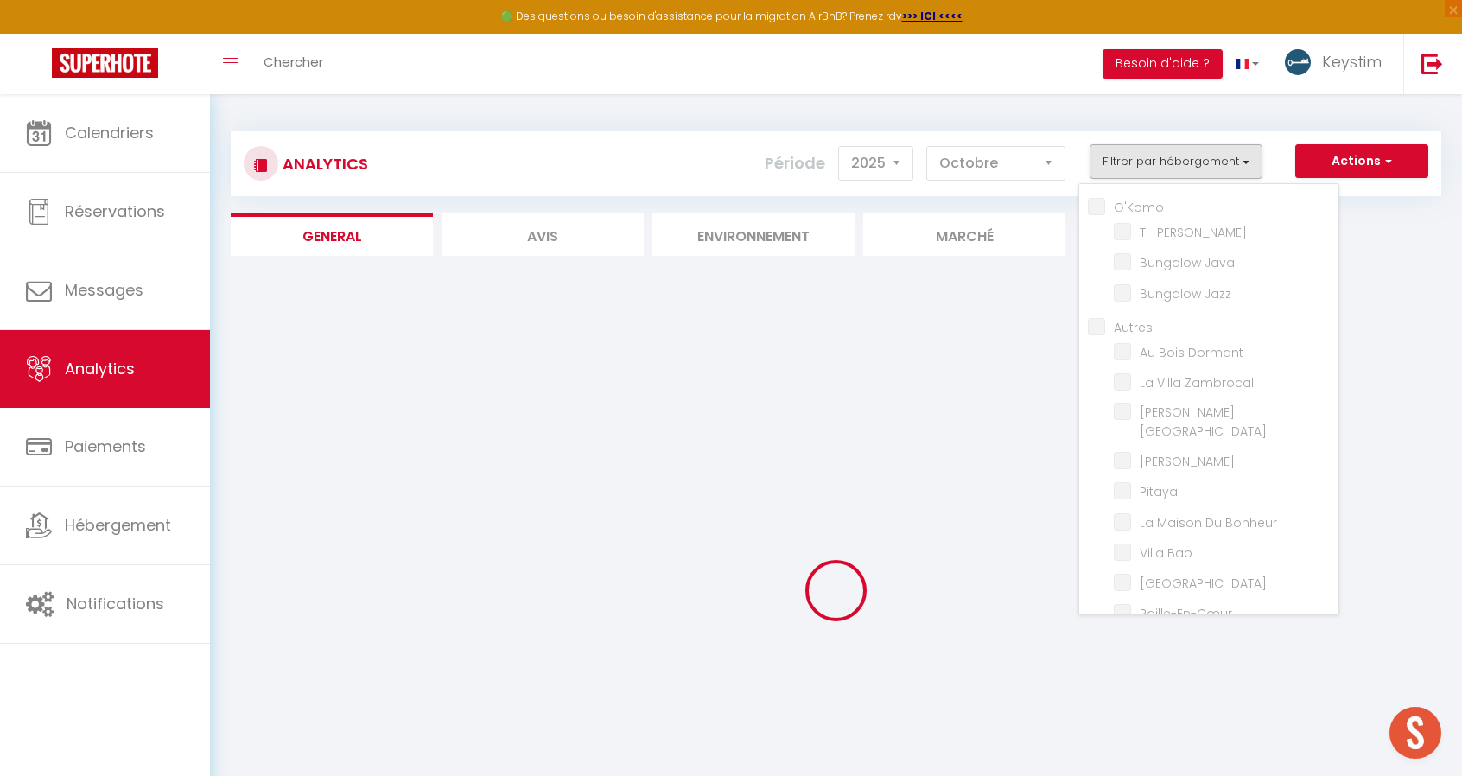
checkbox Haven "false"
checkbox input "false"
checkbox Coton "false"
checkbox Lodge "false"
checkbox Médérines "false"
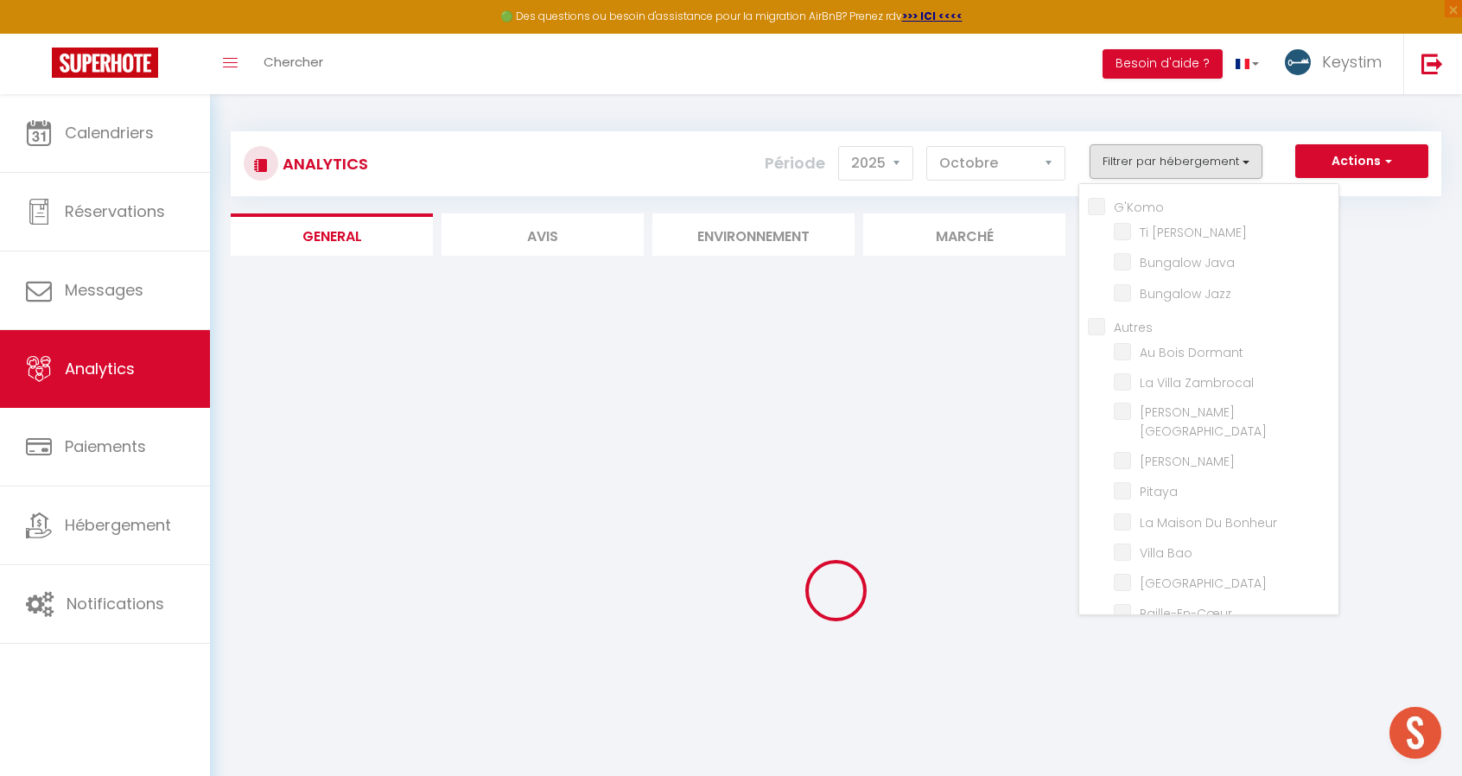
checkbox Lataniers "false"
checkbox Matadie "false"
checkbox input "false"
checkbox Salin "false"
checkbox Badamier "false"
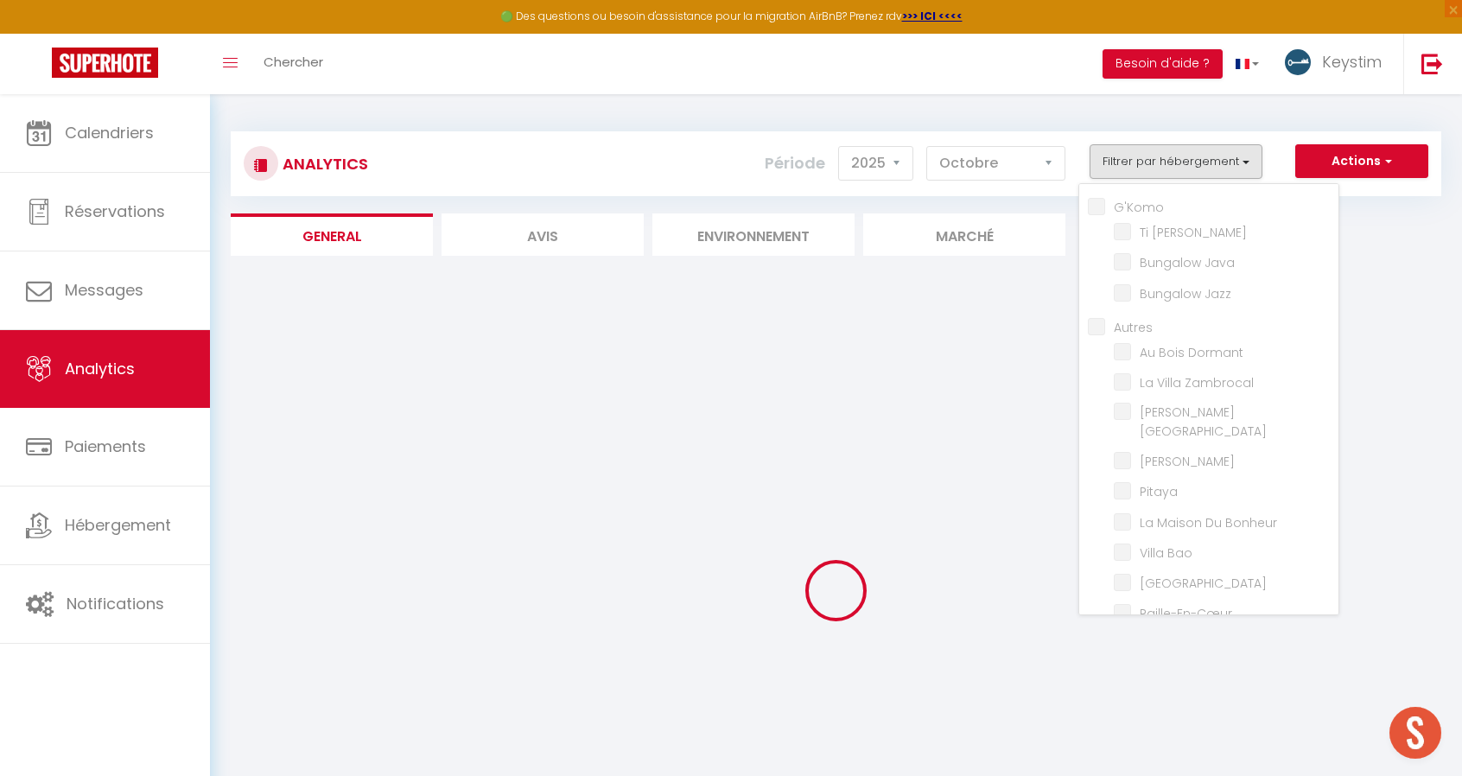
checkbox Zépices "false"
checkbox input "false"
checkbox Zen "false"
checkbox Bleus "false"
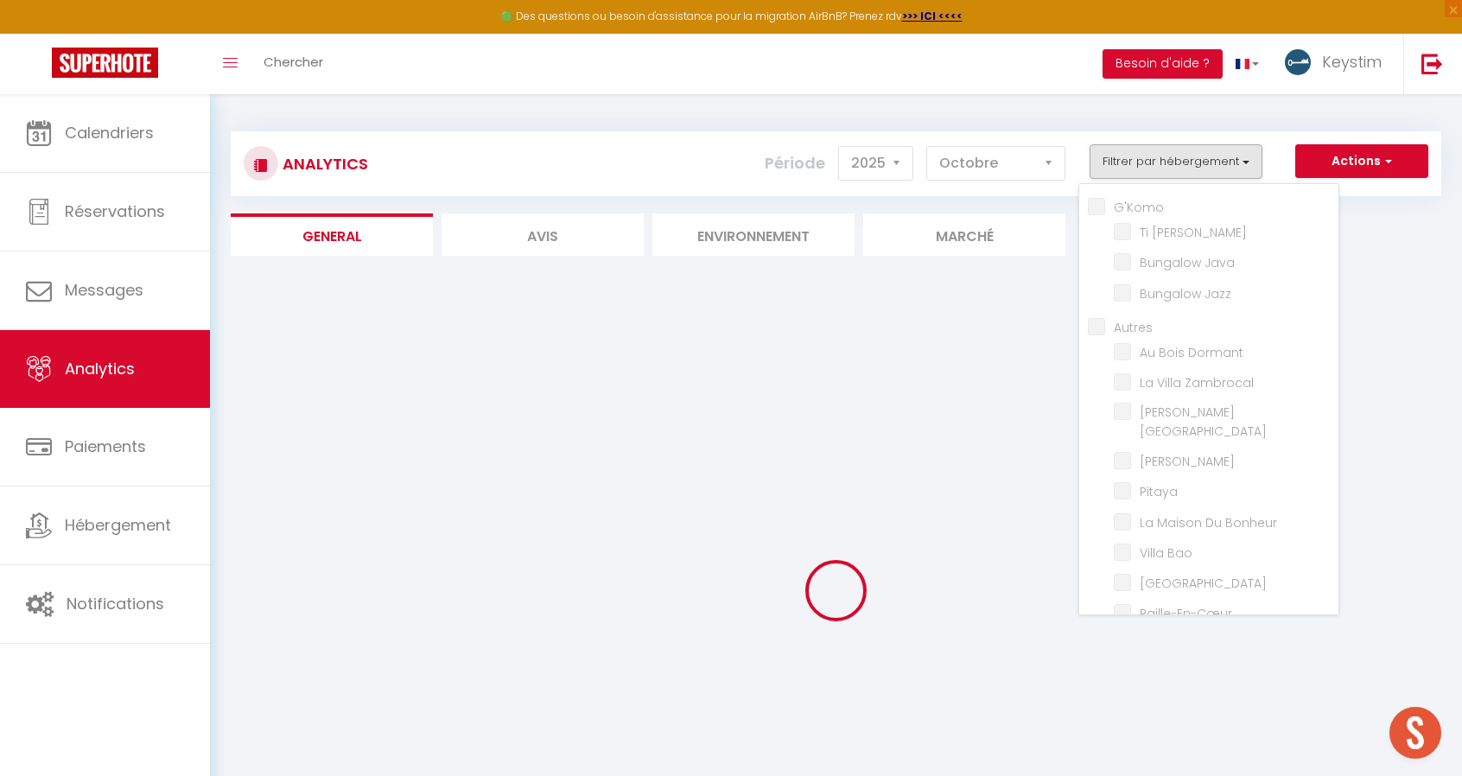
checkbox Vivano "false"
checkbox input "false"
checkbox Alambic "false"
checkbox input "false"
checkbox Boulaba "false"
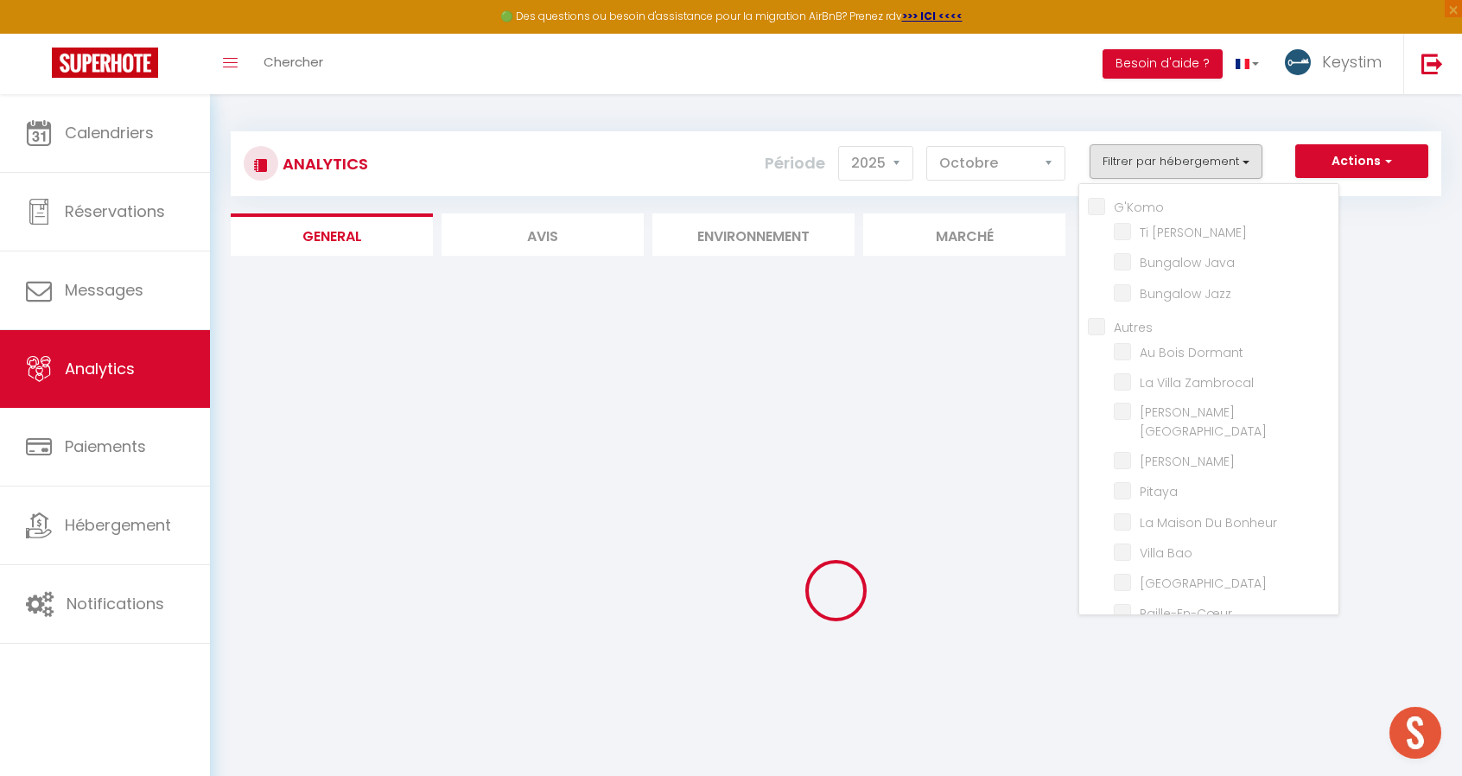
checkbox Océan "false"
checkbox Bois "false"
checkbox Toa "false"
checkbox Sabah "false"
checkbox Kaïa "false"
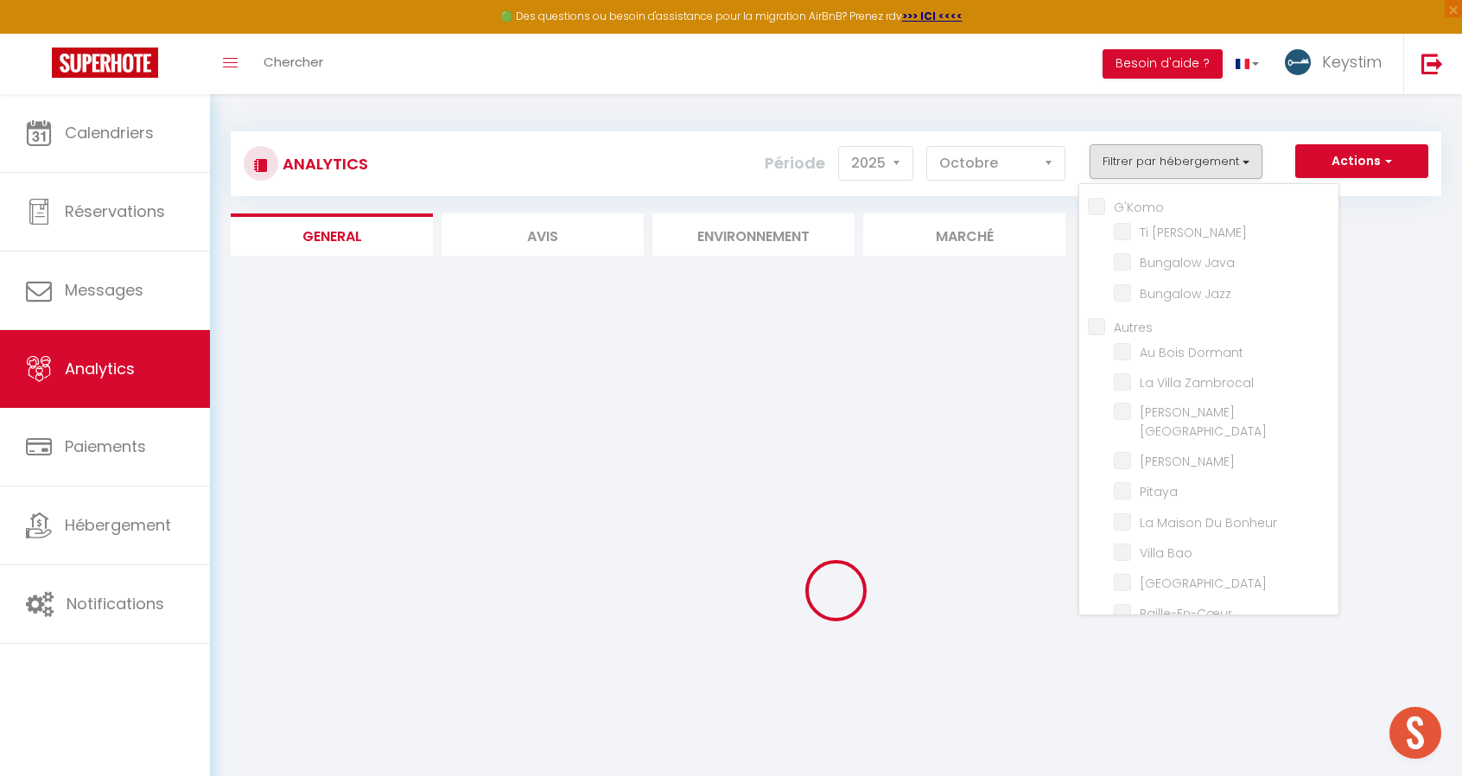
checkbox input "false"
checkbox Palmiers "false"
checkbox Dormant "false"
checkbox Zambrocal "false"
checkbox Lisboa "false"
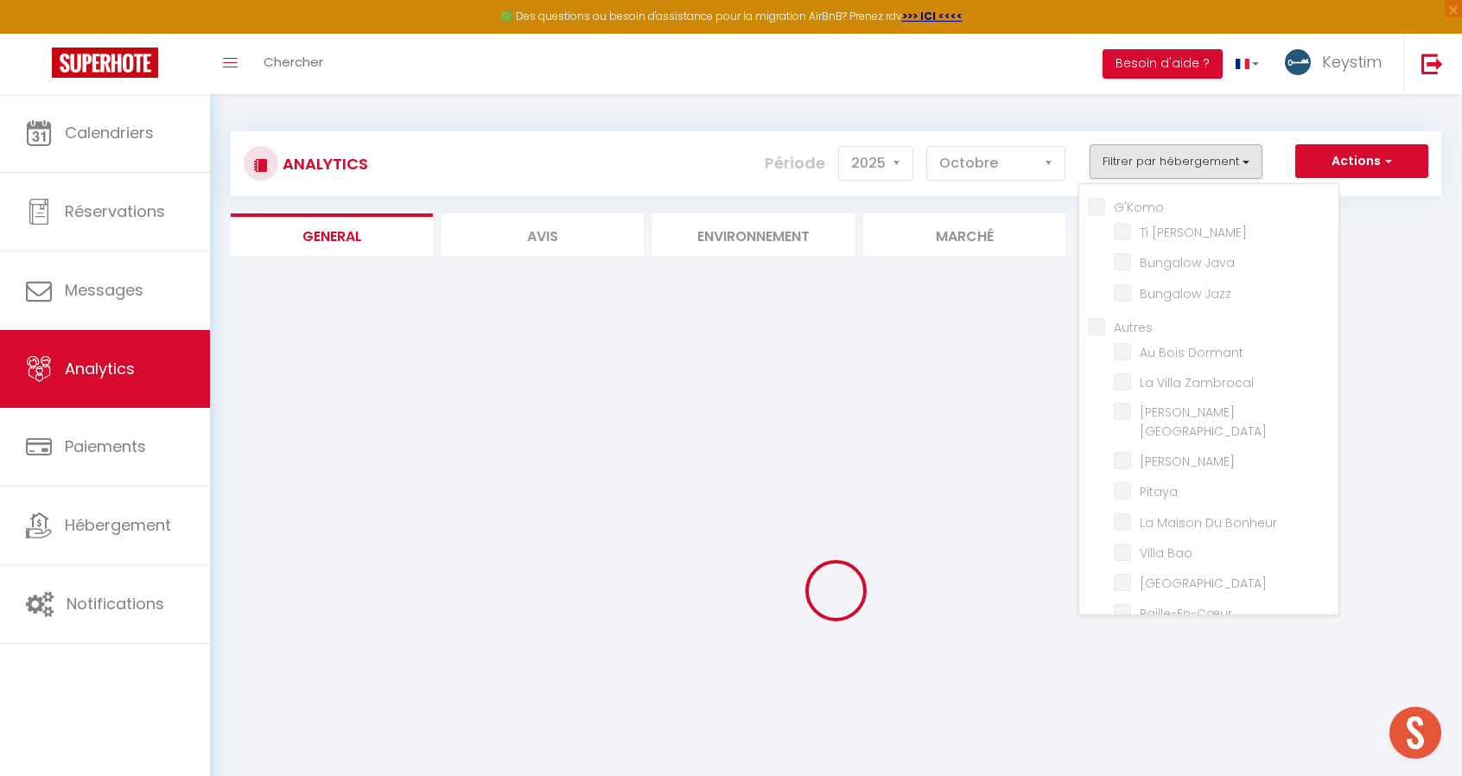
checkbox Kazen "false"
checkbox input "false"
checkbox Bonheur "false"
checkbox Bao "false"
checkbox Haven "false"
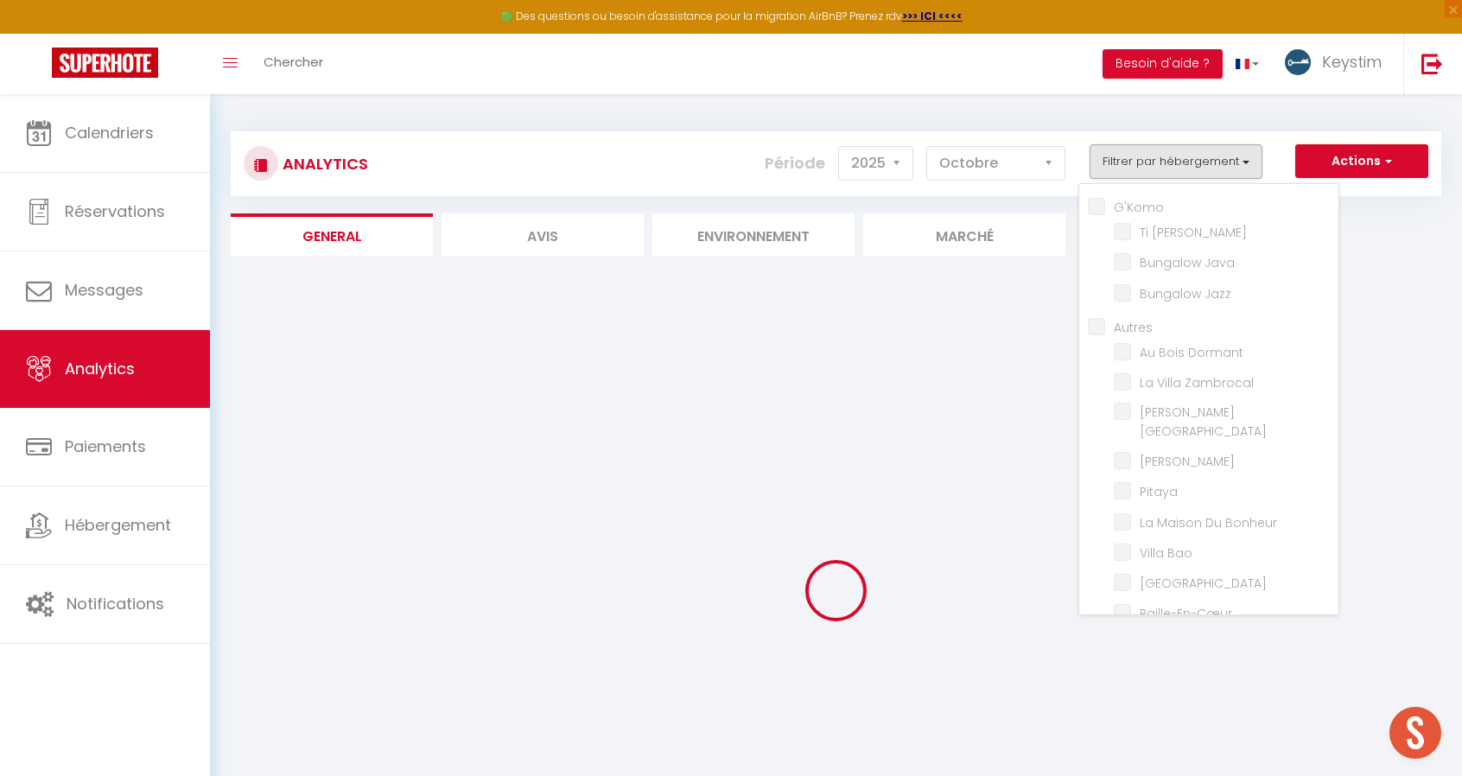
checkbox input "false"
checkbox Coton "false"
checkbox Lodge "false"
checkbox Médérines "false"
checkbox Lataniers "false"
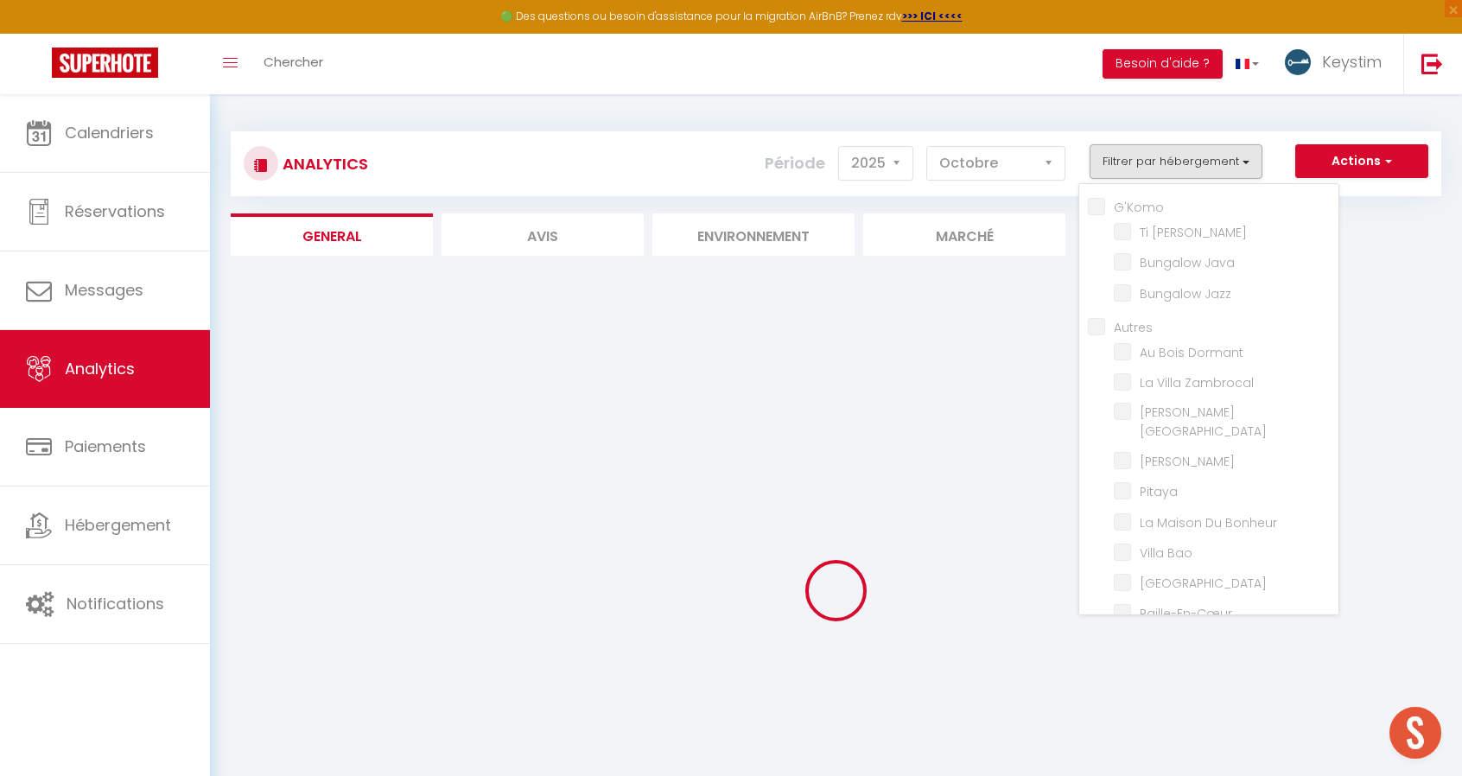
checkbox Matadie "false"
checkbox input "false"
checkbox Salin "false"
checkbox Badamier "false"
checkbox Zépices "false"
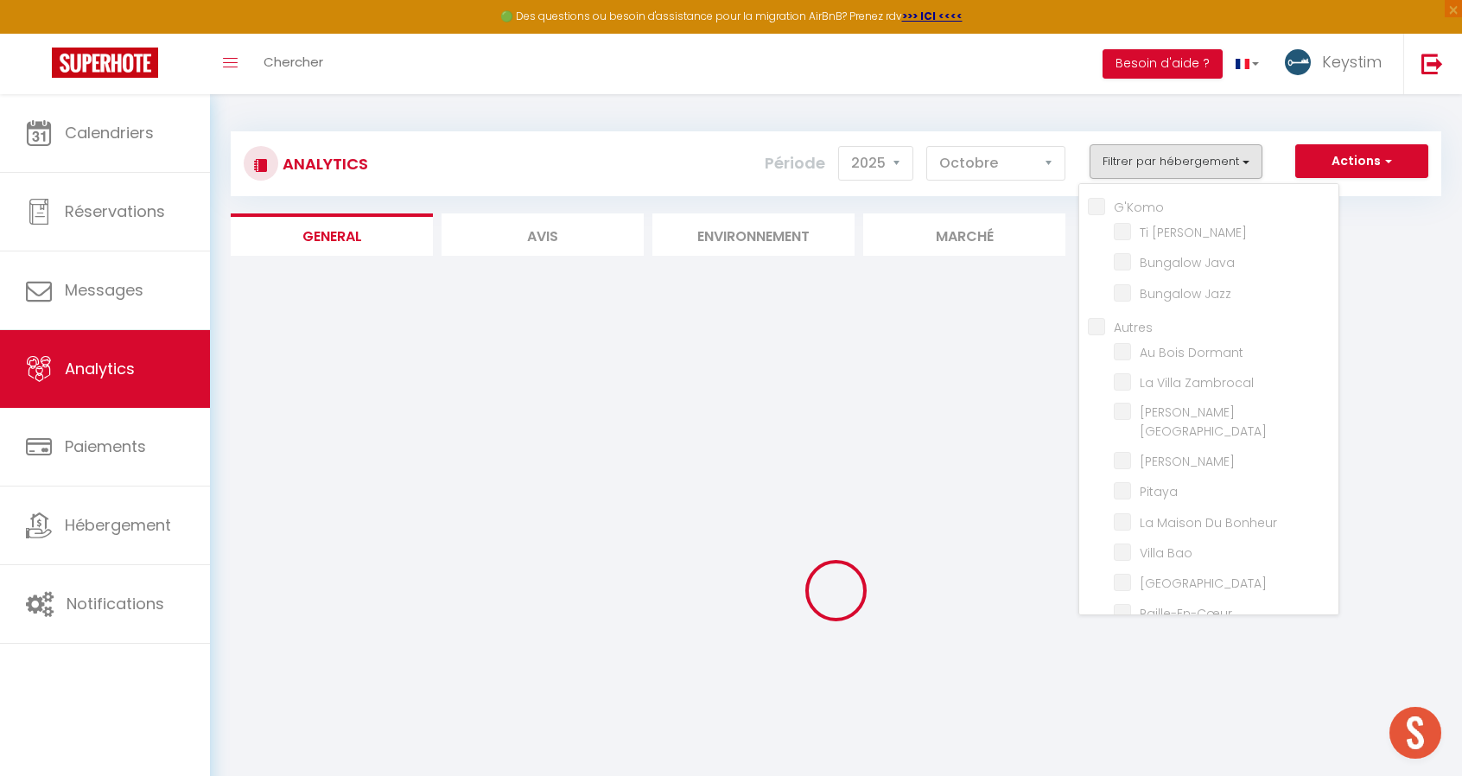
checkbox input "false"
checkbox Zen "false"
checkbox Bleus "false"
checkbox Vivano "false"
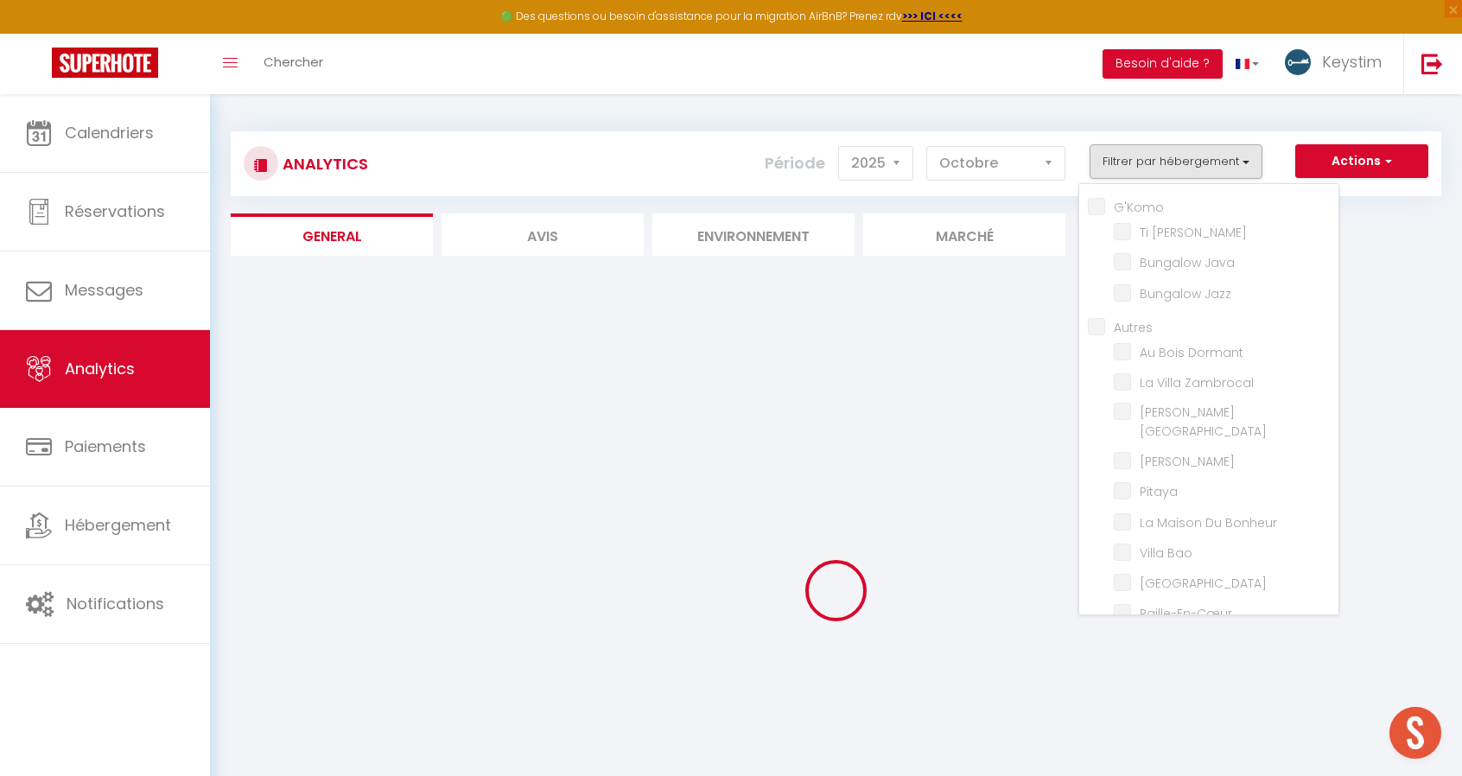
checkbox input "false"
checkbox Alambic "false"
checkbox input "false"
checkbox Boulaba "false"
checkbox Océan "false"
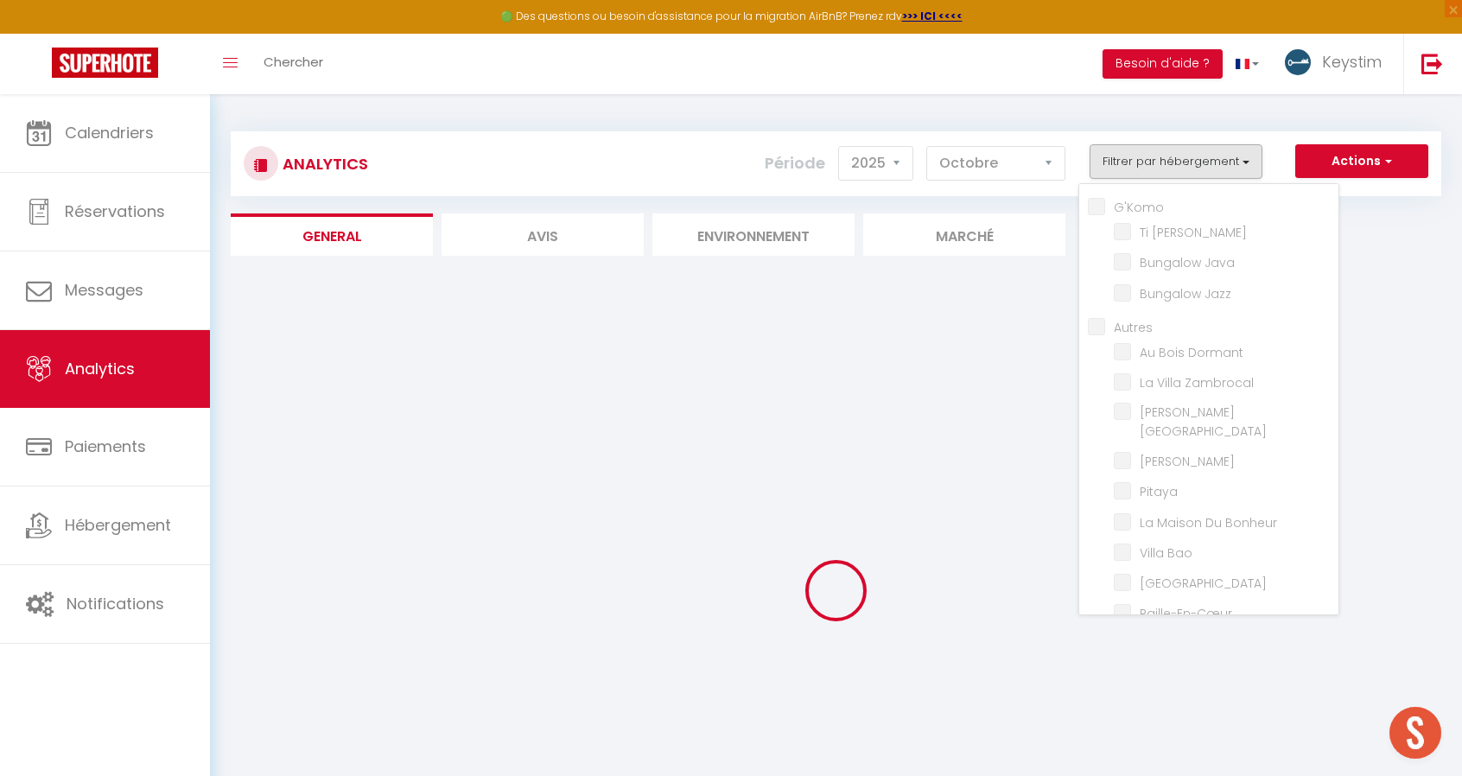
checkbox Bois "false"
checkbox Toa "false"
checkbox Sabah "false"
checkbox Kaïa "false"
checkbox input "false"
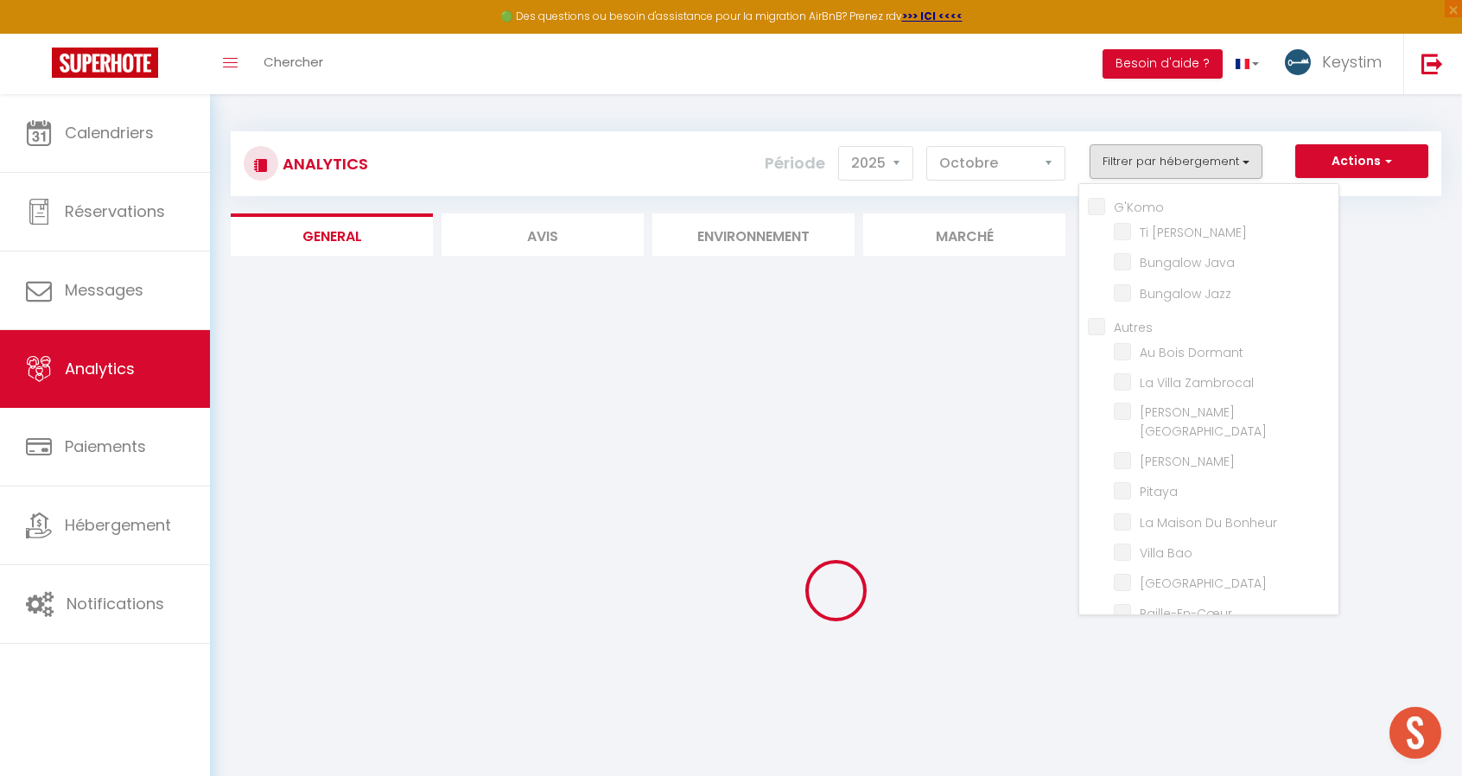
checkbox Palmiers "false"
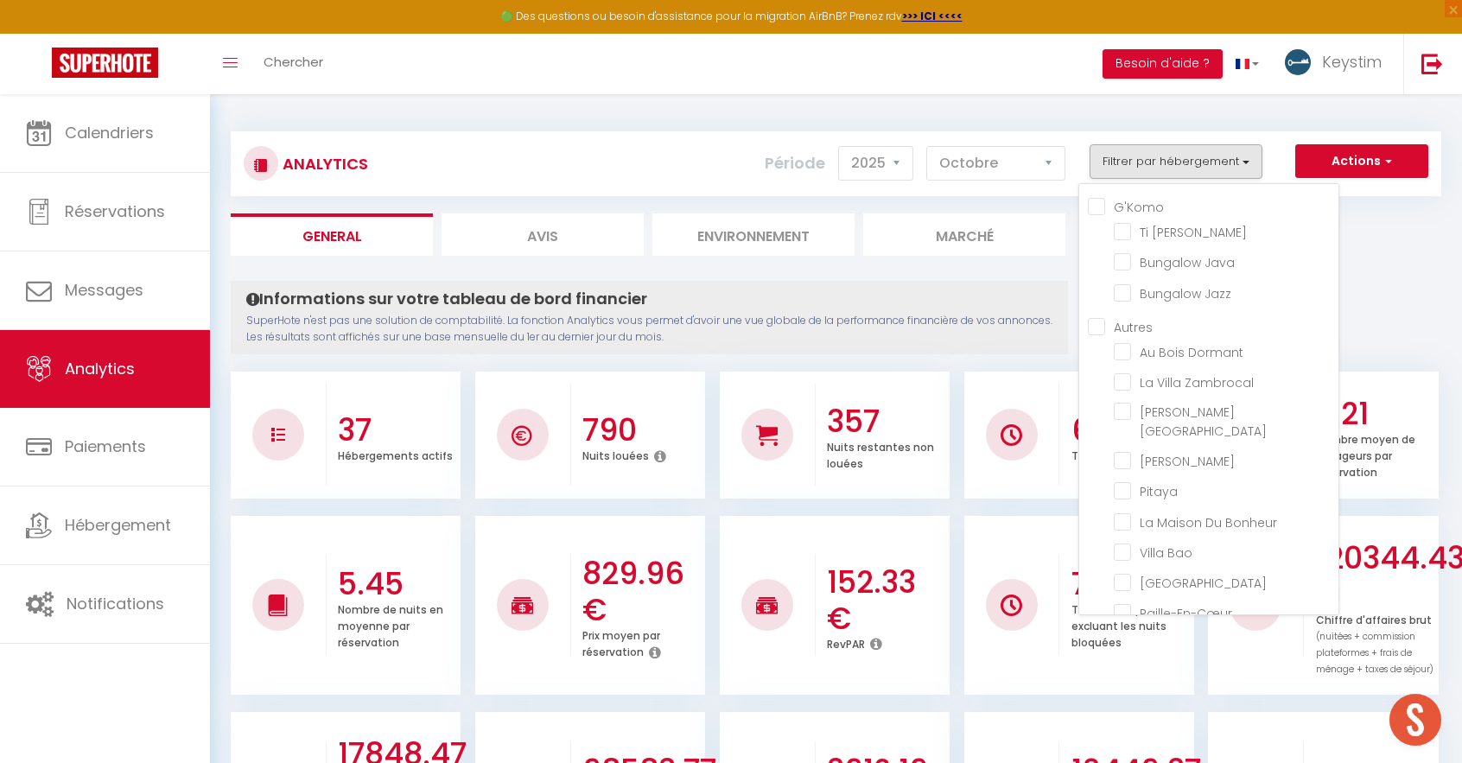
click at [1131, 333] on input "Autres" at bounding box center [1212, 325] width 250 height 17
checkbox input "true"
checkbox Dormant "true"
checkbox Zambrocal "true"
checkbox Lisboa "true"
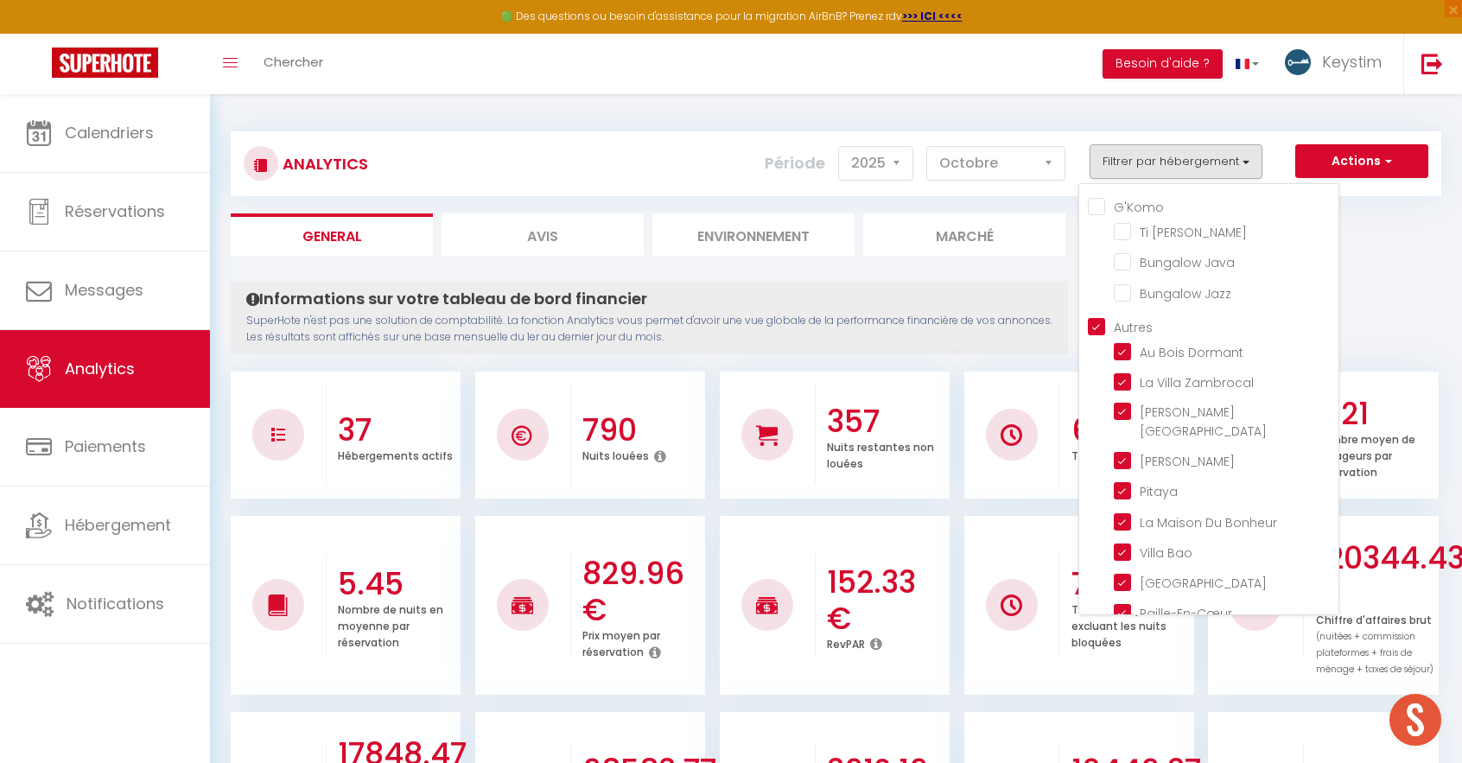
checkbox Kazen "true"
checkbox input "true"
checkbox Bonheur "true"
checkbox Bao "true"
checkbox Haven "true"
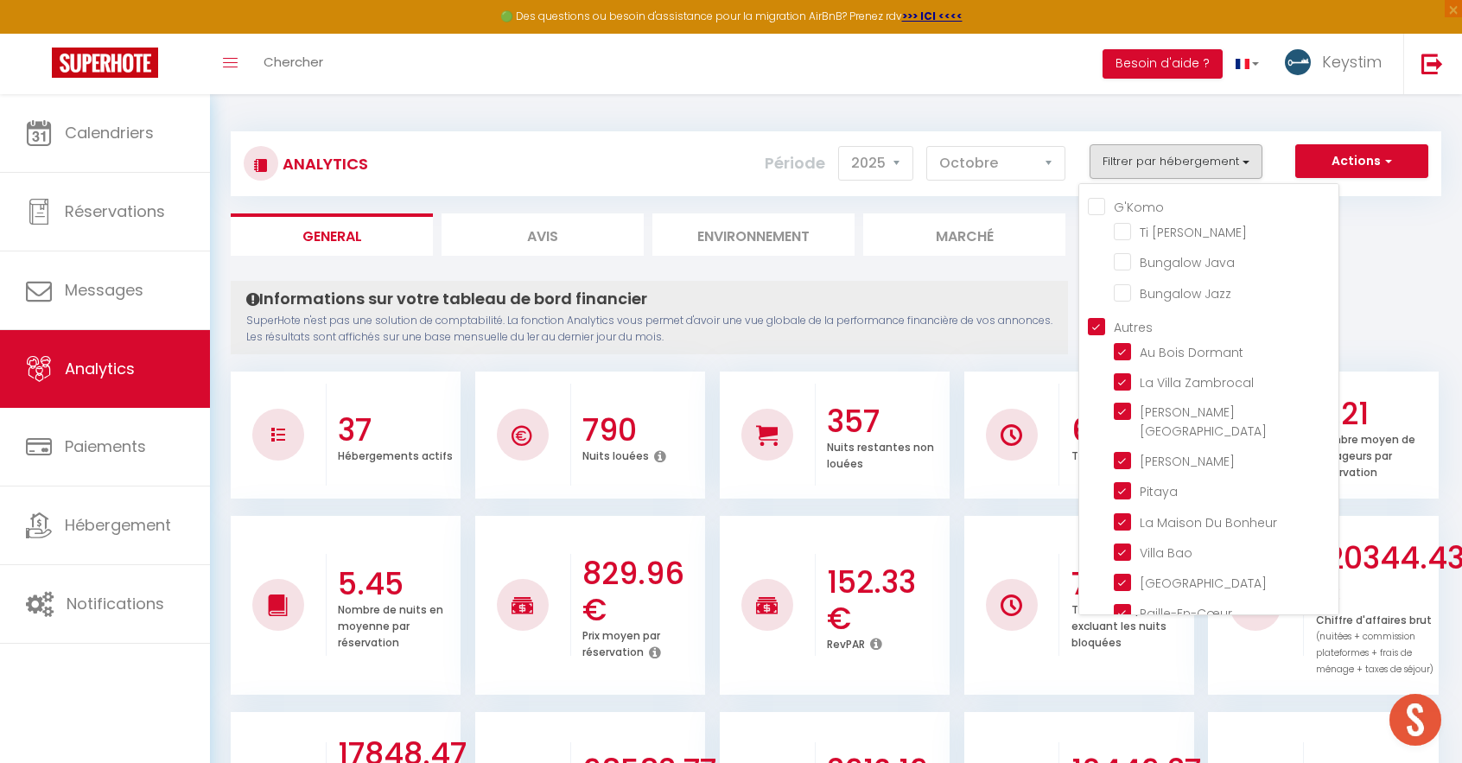
checkbox input "true"
checkbox Coton "true"
checkbox Lodge "true"
checkbox Médérines "true"
checkbox Lataniers "true"
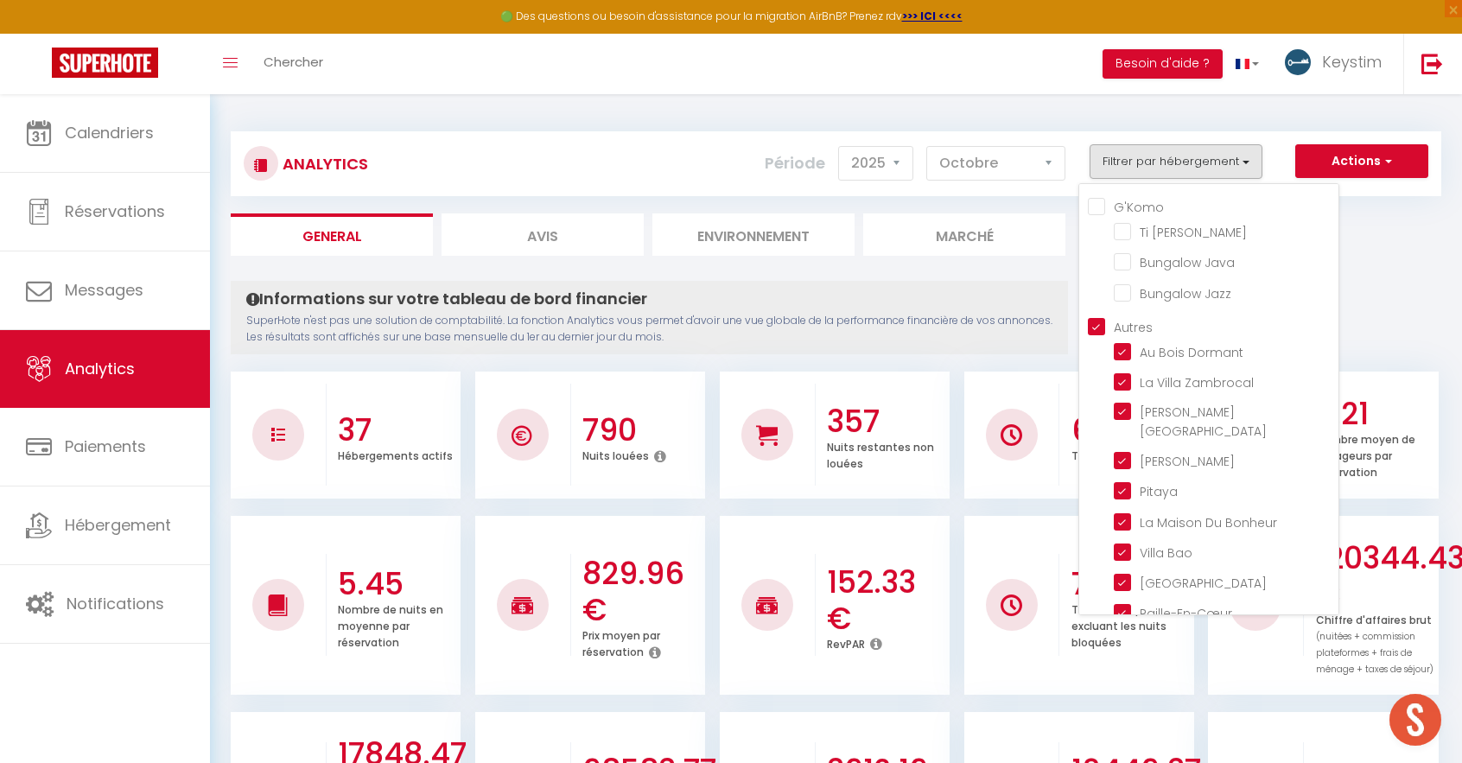
checkbox Matadie "true"
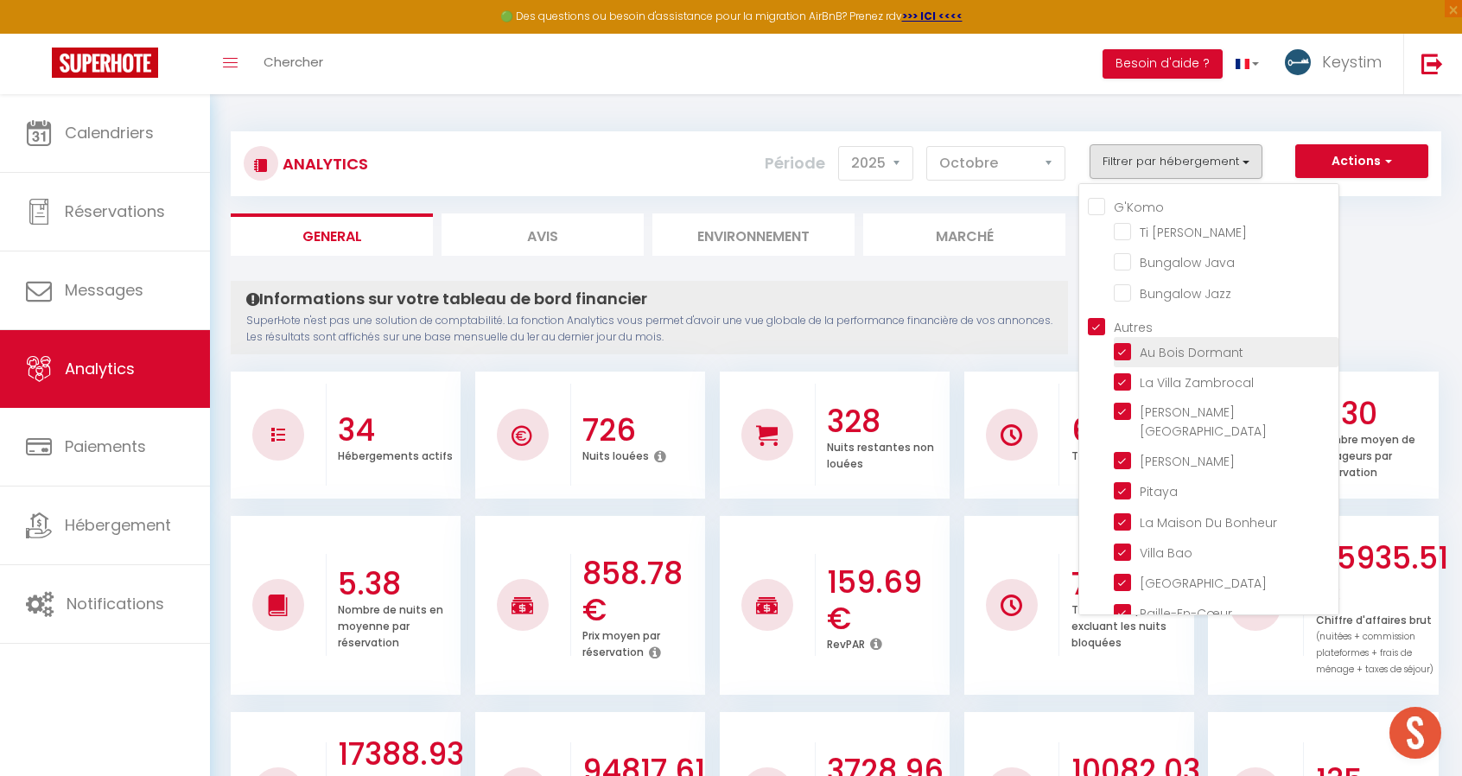
click at [1126, 355] on Dormant "checkbox" at bounding box center [1225, 350] width 225 height 17
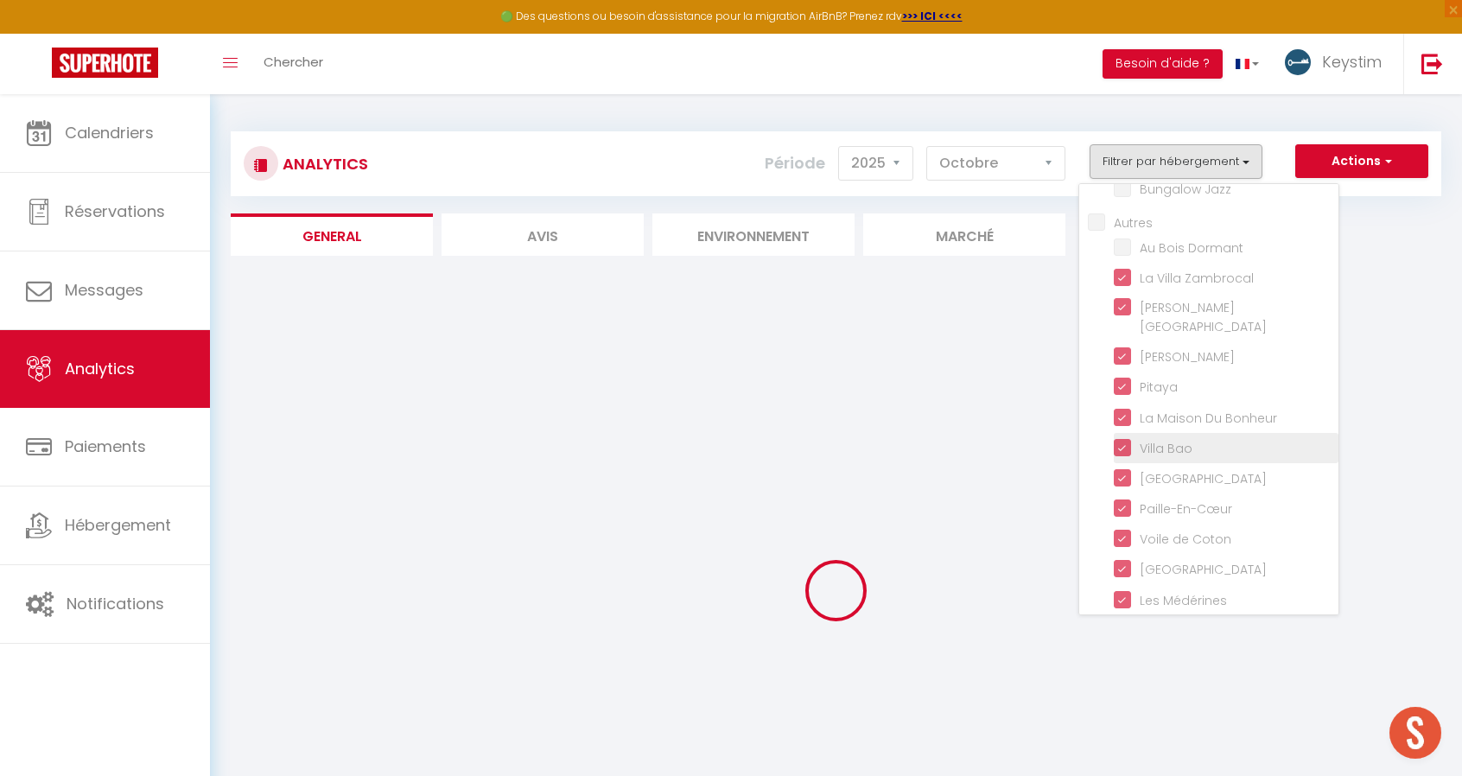
scroll to position [105, 0]
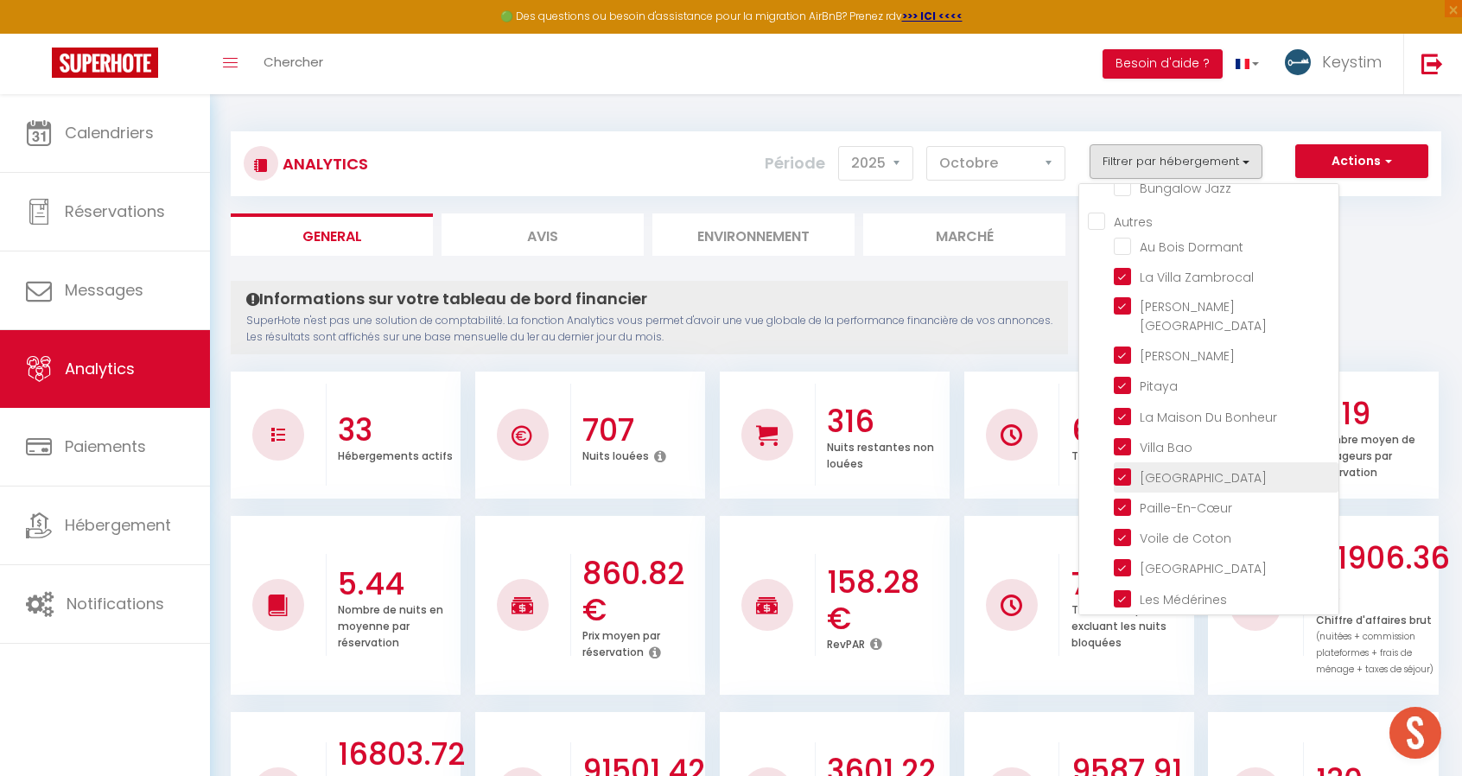
click at [1124, 467] on Haven "checkbox" at bounding box center [1225, 475] width 225 height 17
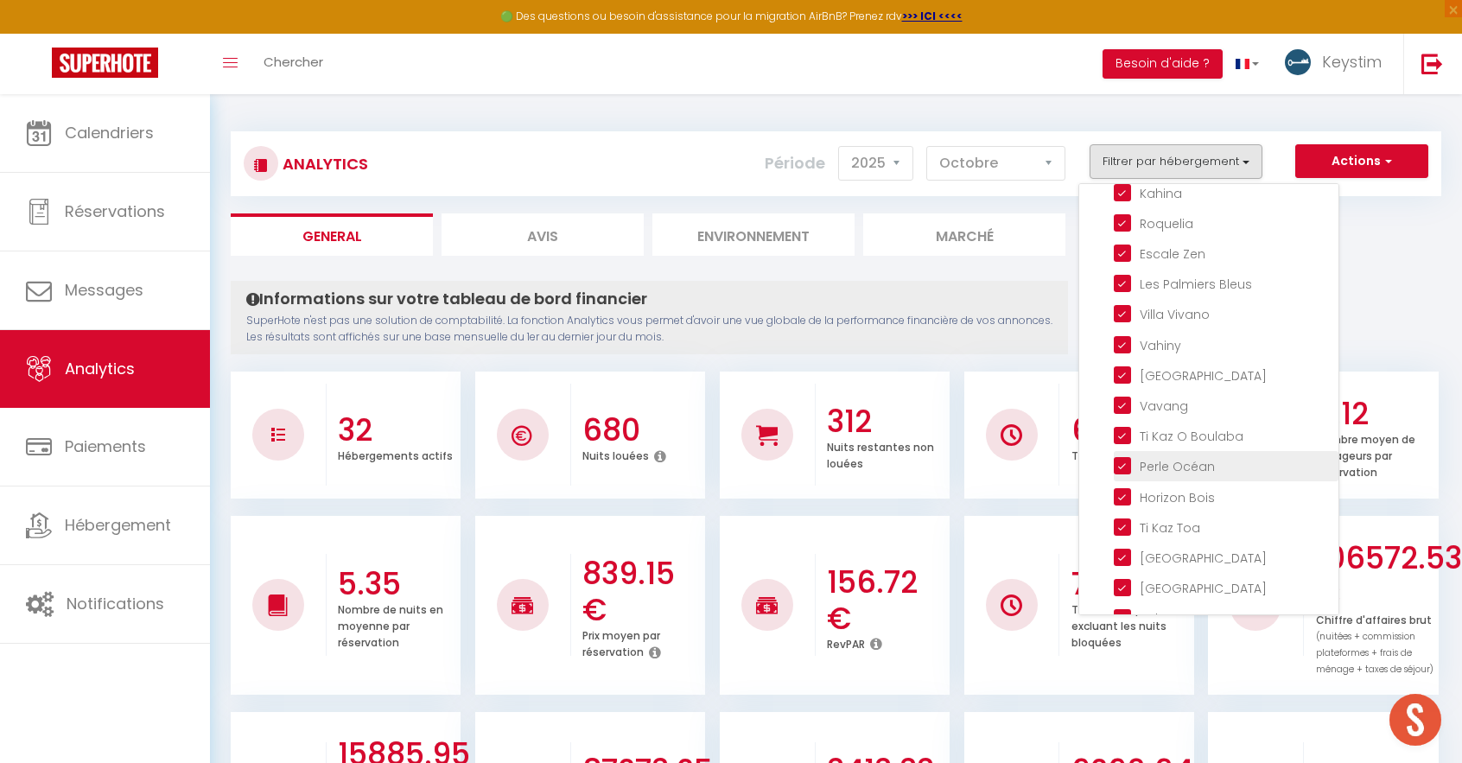
scroll to position [725, 0]
click at [1123, 485] on Bois "checkbox" at bounding box center [1225, 493] width 225 height 17
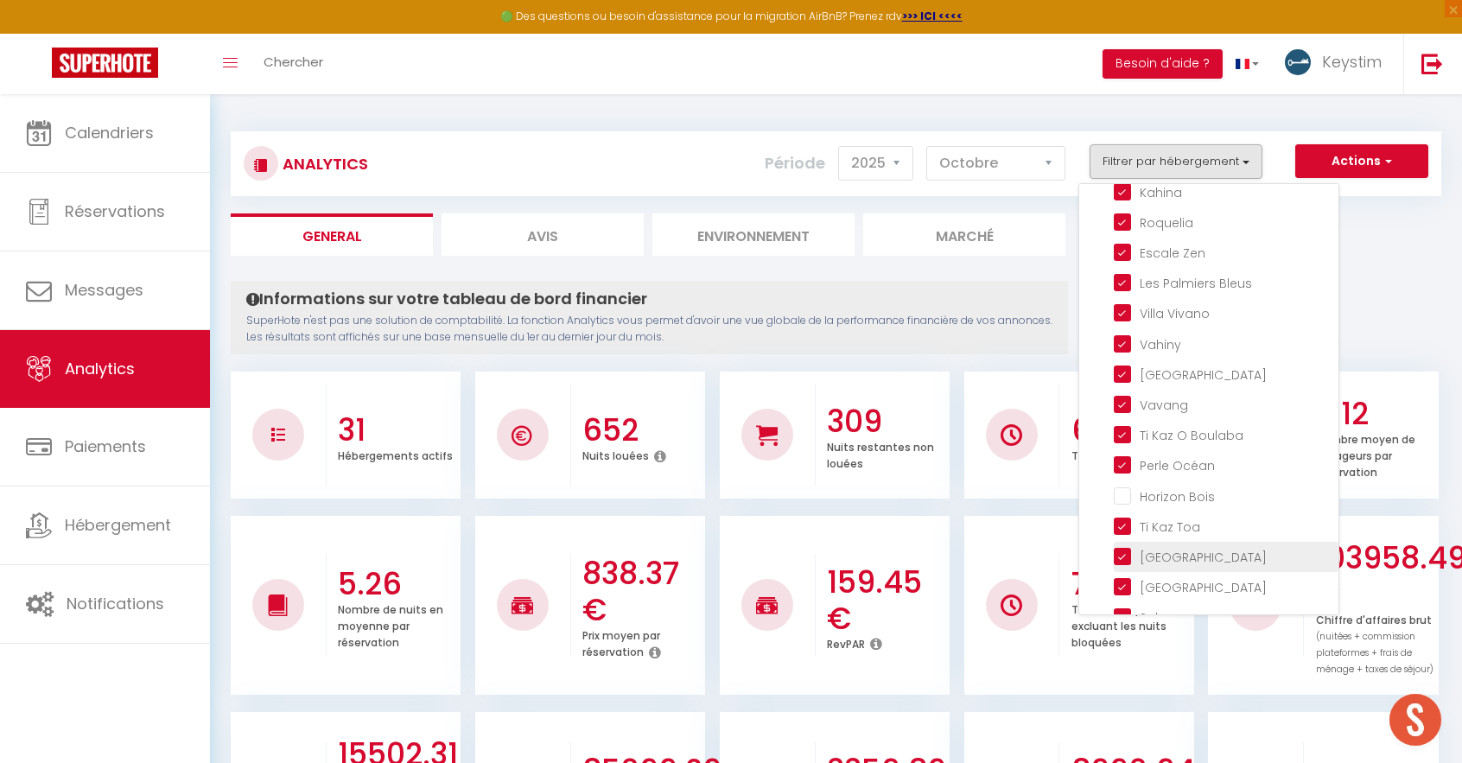
click at [1124, 547] on Sabah "checkbox" at bounding box center [1225, 555] width 225 height 17
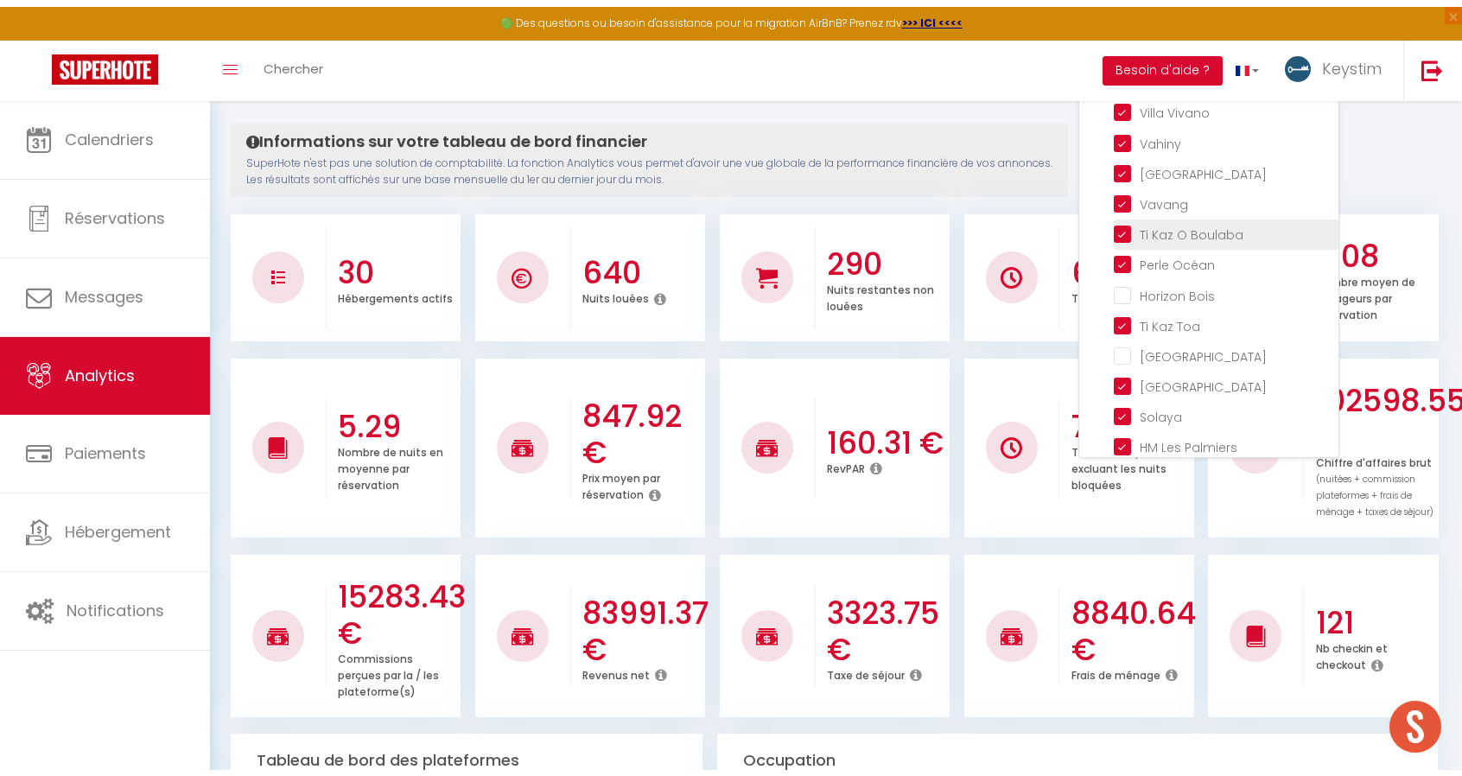
scroll to position [0, 0]
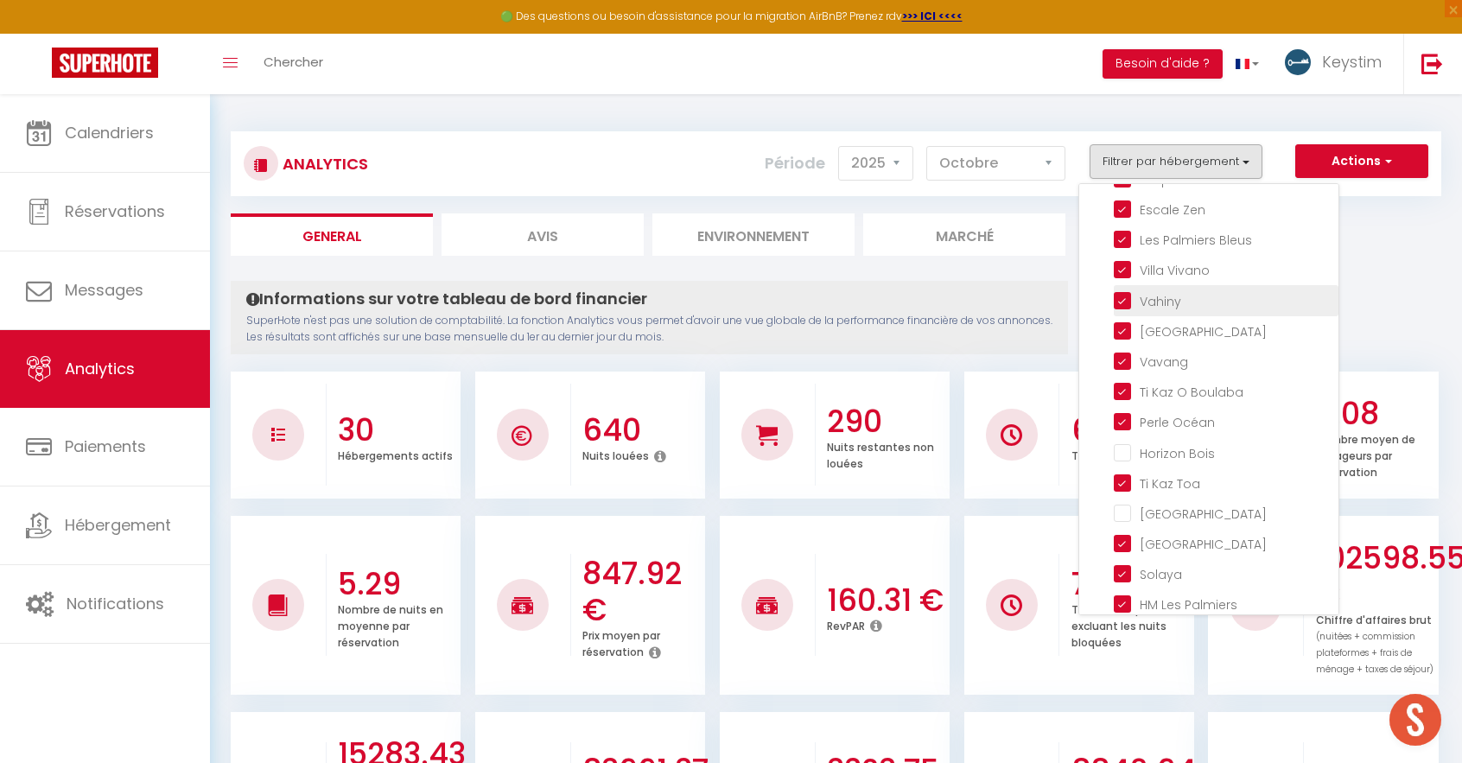
click at [1121, 290] on input "checkbox" at bounding box center [1225, 298] width 225 height 17
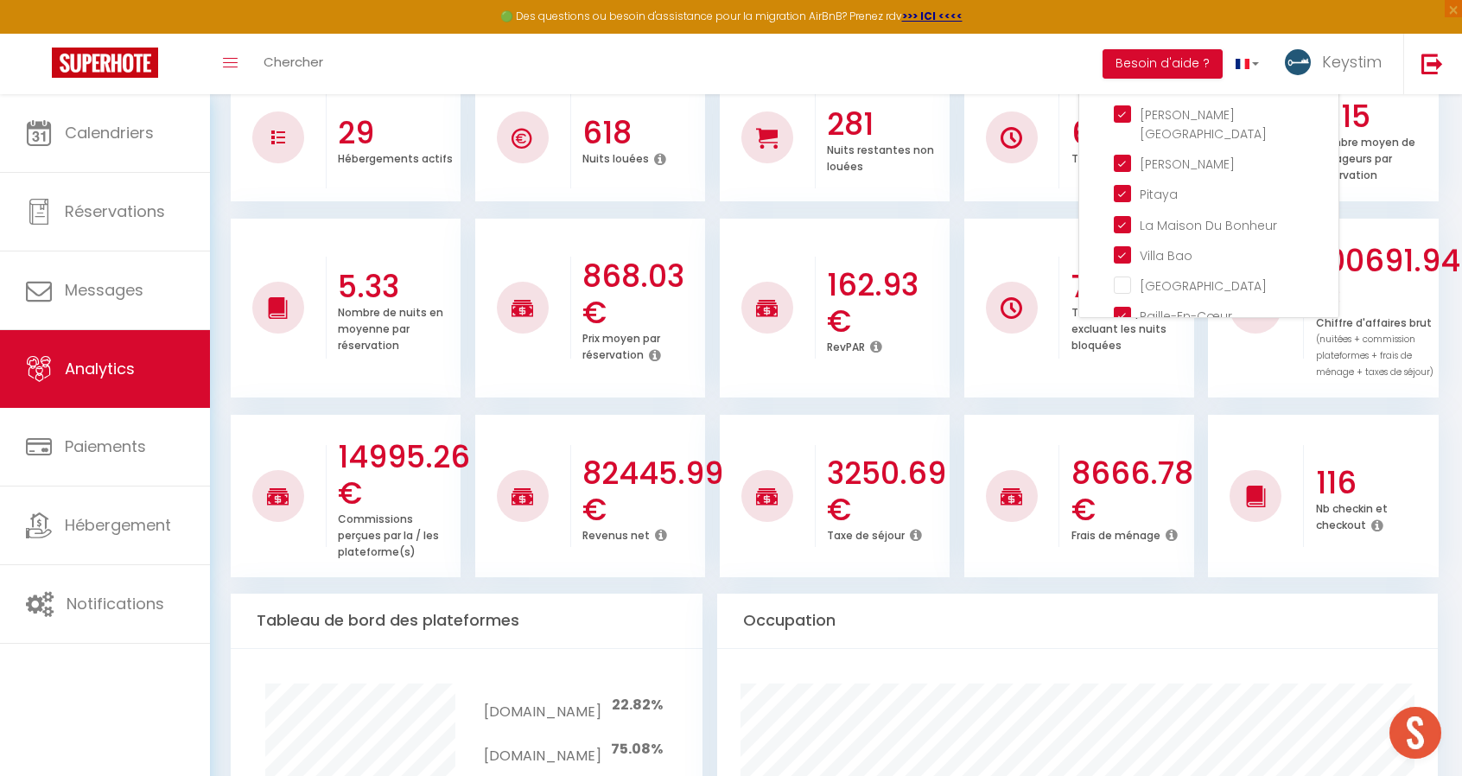
click at [1010, 56] on div "Toggle menubar Chercher BUTTON Besoin d'aide ? Keystim Paramètres Équipe" at bounding box center [786, 64] width 1323 height 60
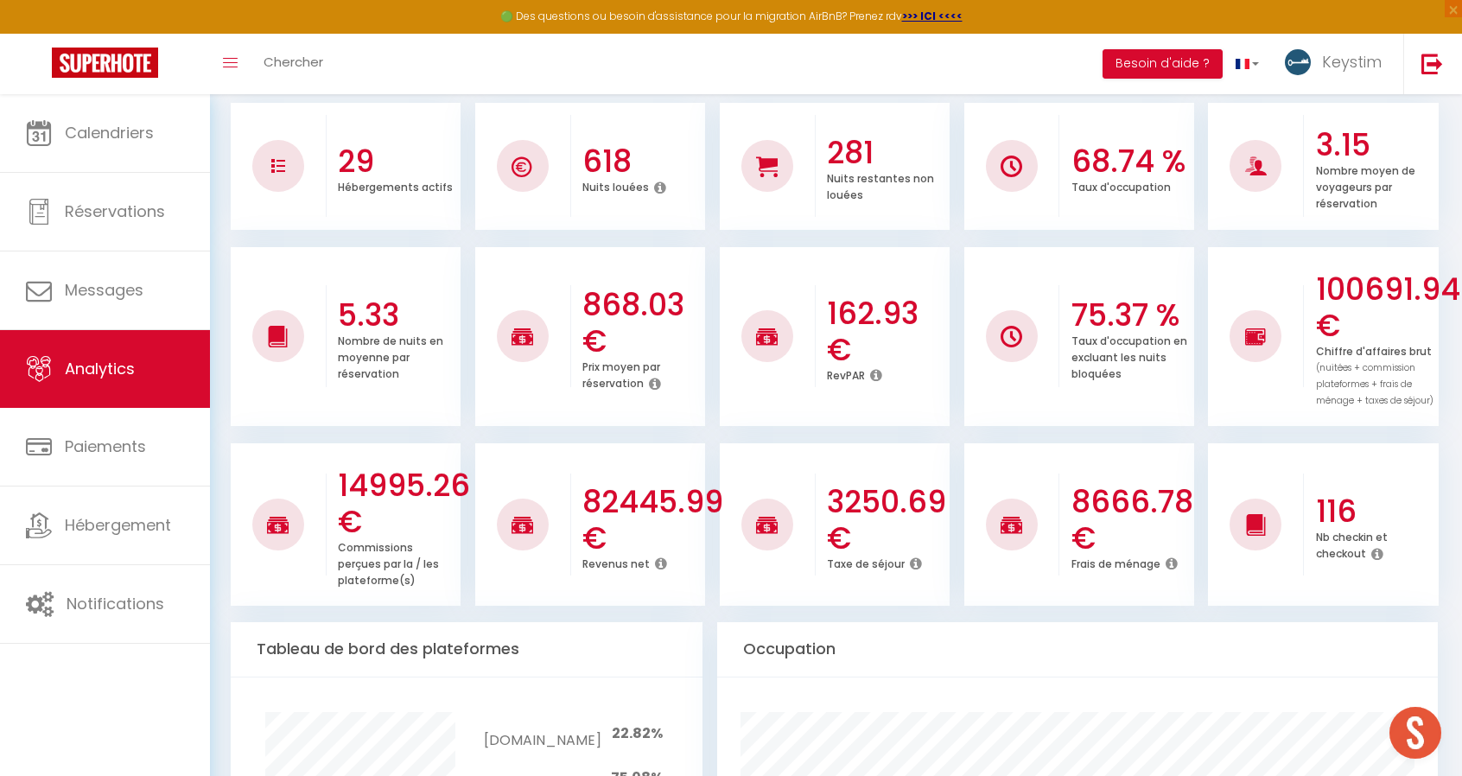
scroll to position [269, 0]
click at [441, 42] on div "Toggle menubar Chercher BUTTON Besoin d'aide ? Keystim Paramètres Équipe" at bounding box center [786, 64] width 1323 height 60
